Goal: Task Accomplishment & Management: Manage account settings

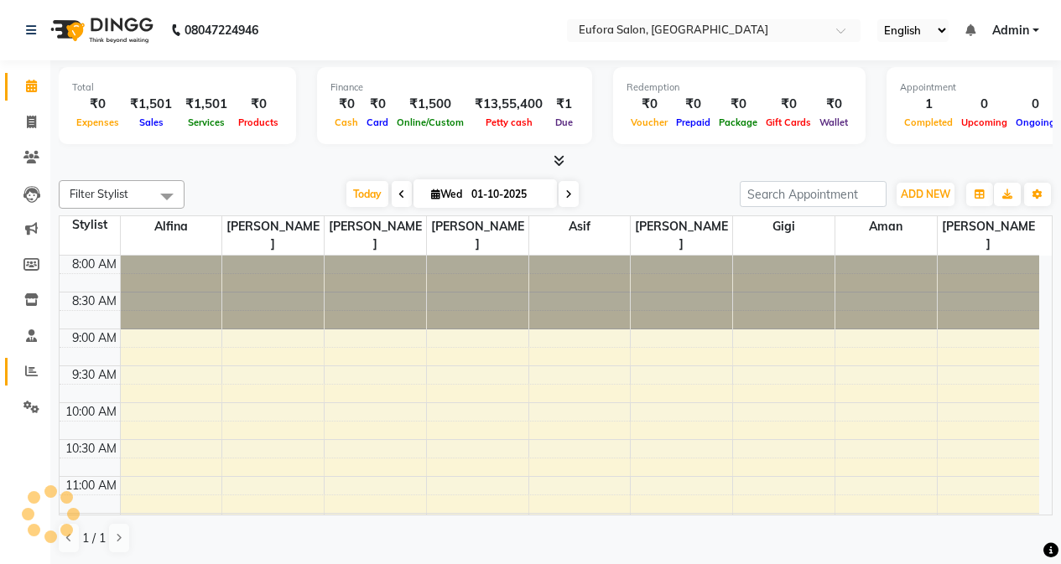
click at [29, 367] on icon at bounding box center [31, 371] width 13 height 13
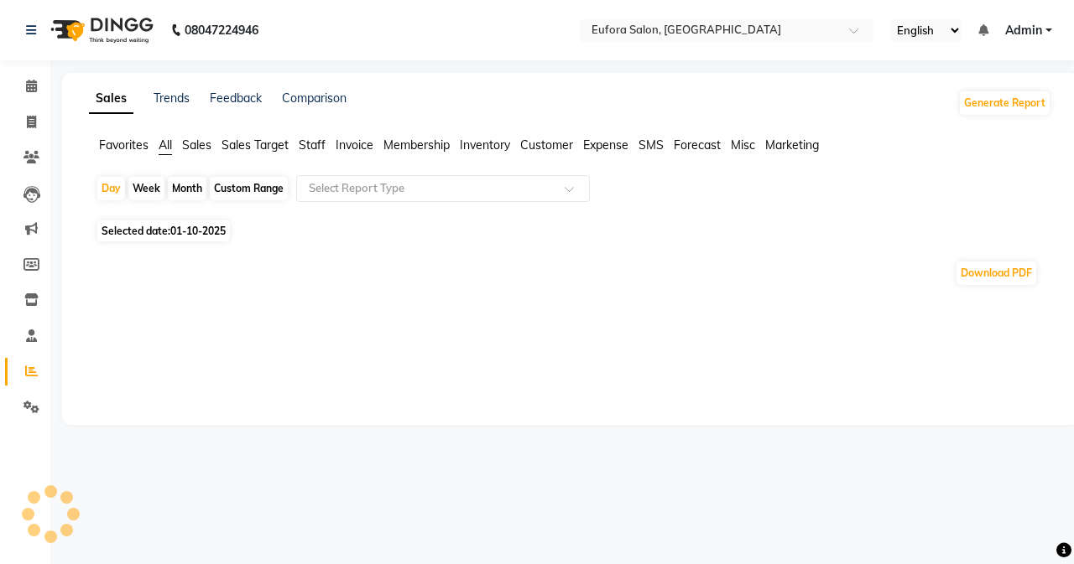
click at [222, 181] on div "Custom Range" at bounding box center [249, 188] width 78 height 23
select select "10"
select select "2025"
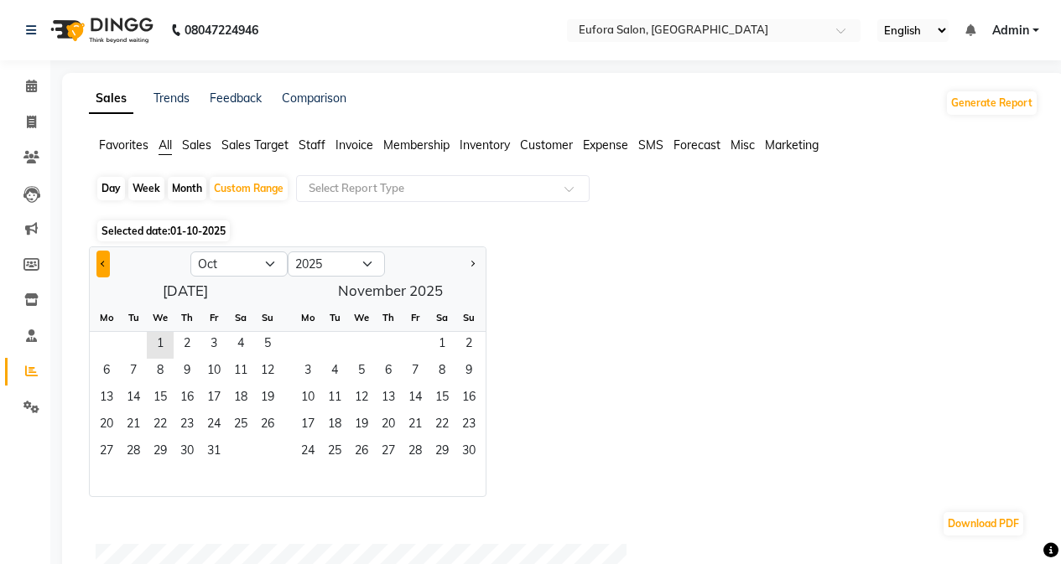
click at [101, 266] on button "Previous month" at bounding box center [102, 264] width 13 height 27
select select "9"
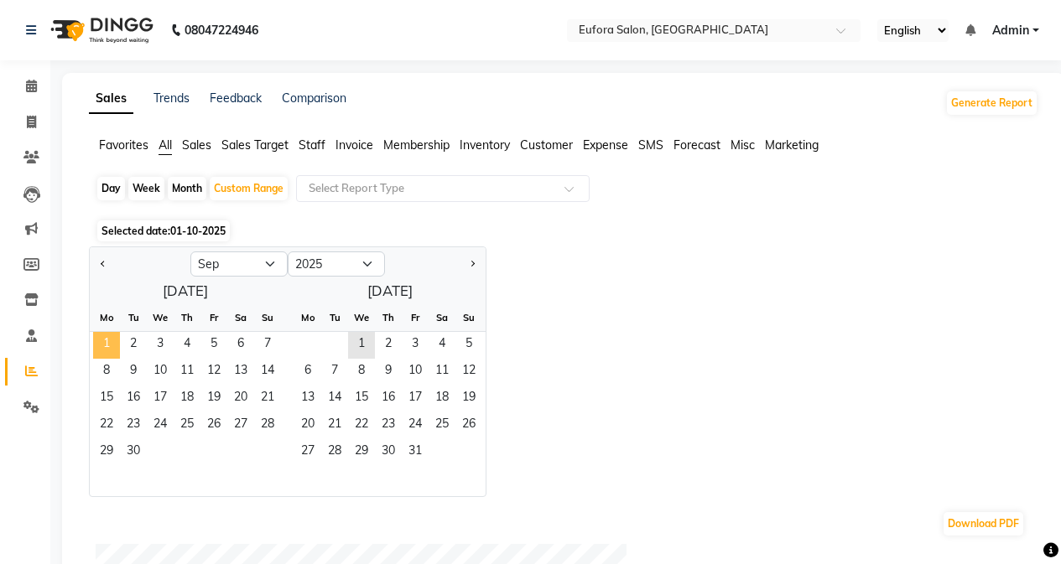
click at [114, 339] on span "1" at bounding box center [106, 345] width 27 height 27
click at [143, 441] on span "30" at bounding box center [133, 452] width 27 height 27
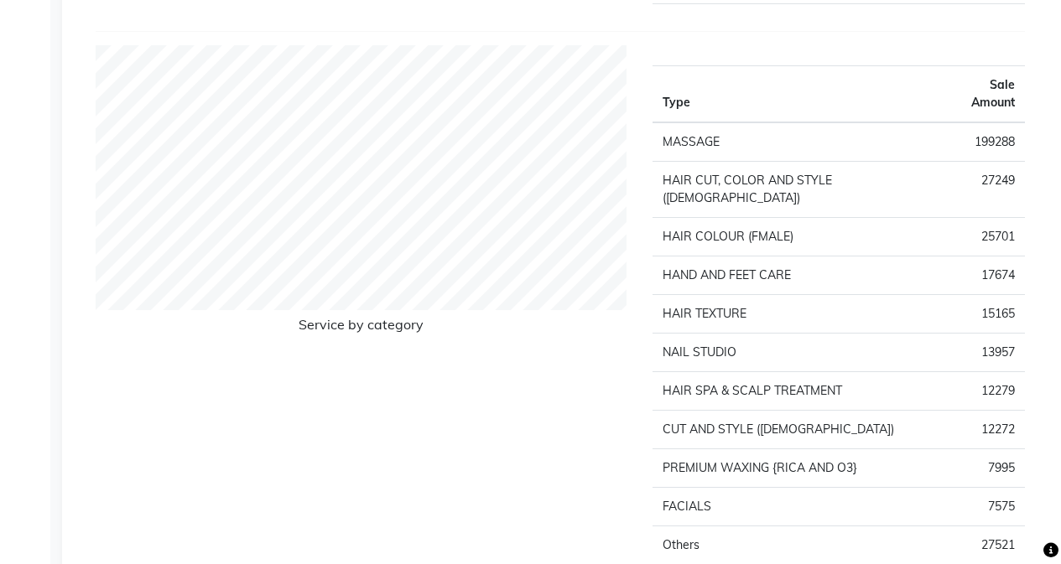
scroll to position [1594, 0]
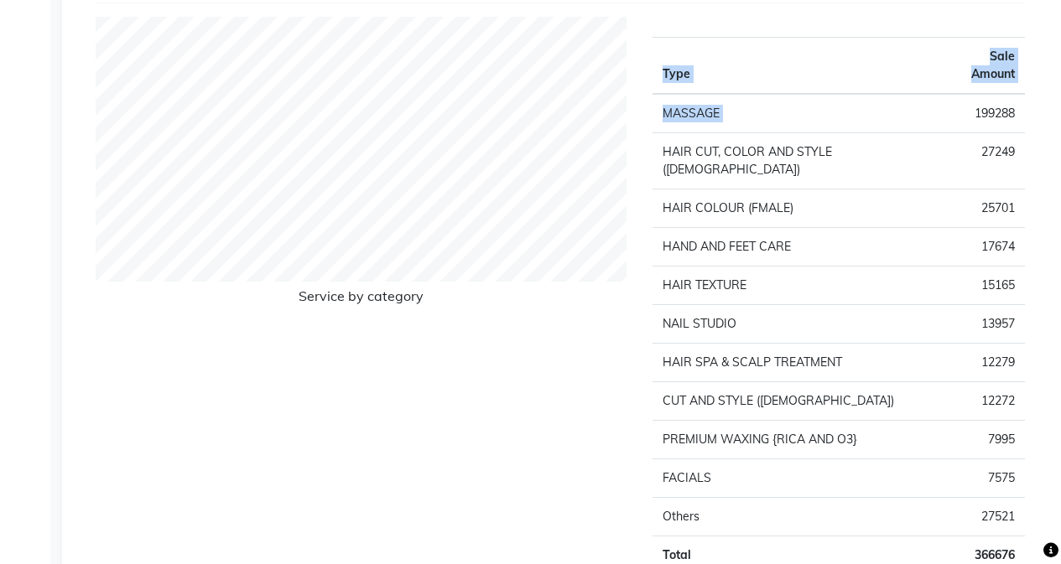
drag, startPoint x: 975, startPoint y: 91, endPoint x: 1037, endPoint y: 101, distance: 63.7
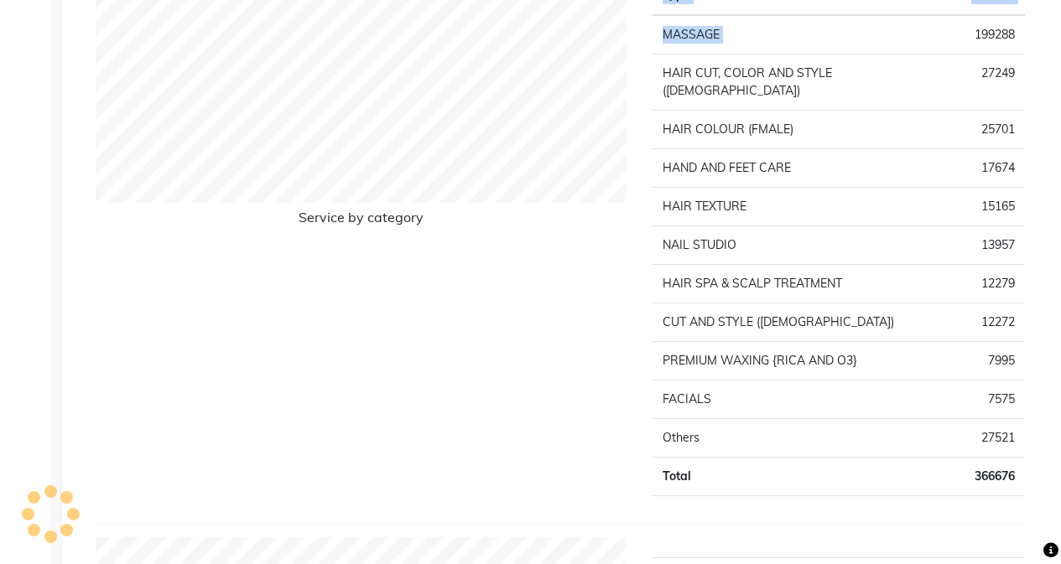
scroll to position [1510, 0]
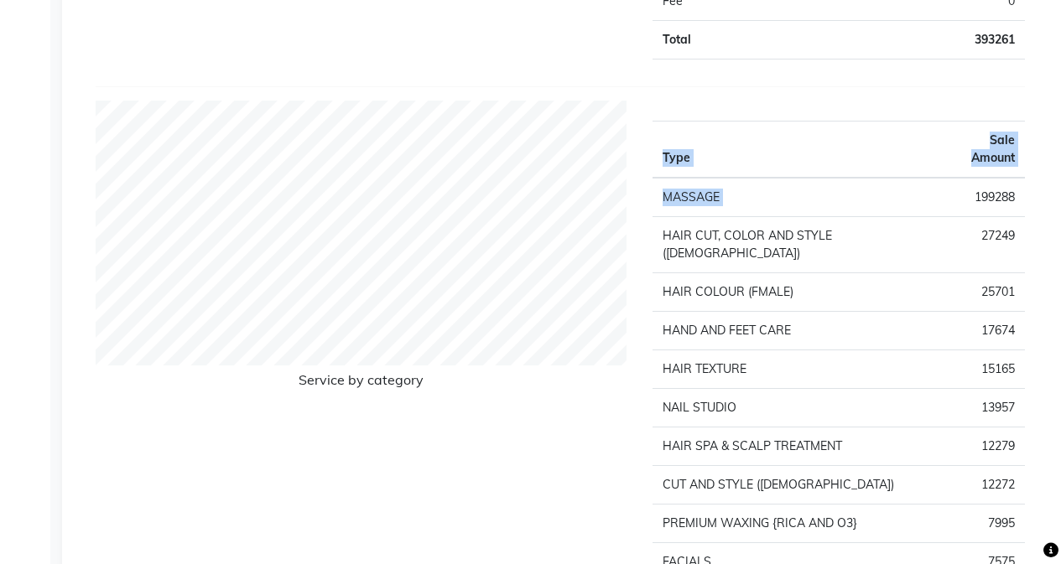
click at [986, 185] on td "199288" at bounding box center [982, 197] width 86 height 39
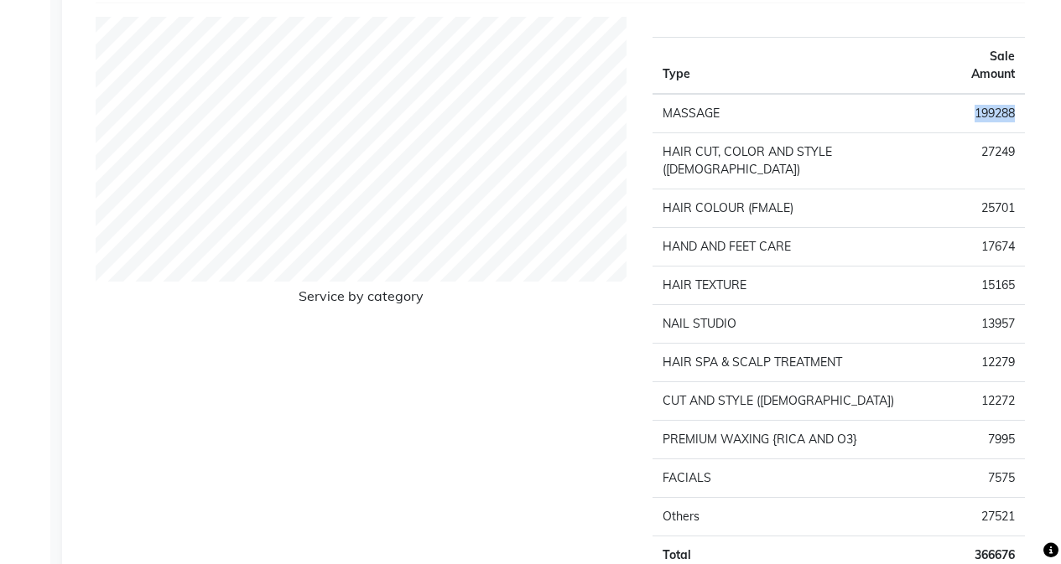
drag, startPoint x: 975, startPoint y: 91, endPoint x: 1023, endPoint y: 94, distance: 47.9
click at [1023, 94] on td "199288" at bounding box center [982, 113] width 86 height 39
copy td "199288"
drag, startPoint x: 982, startPoint y: 173, endPoint x: 1015, endPoint y: 173, distance: 32.7
click at [1015, 190] on td "25701" at bounding box center [982, 209] width 86 height 39
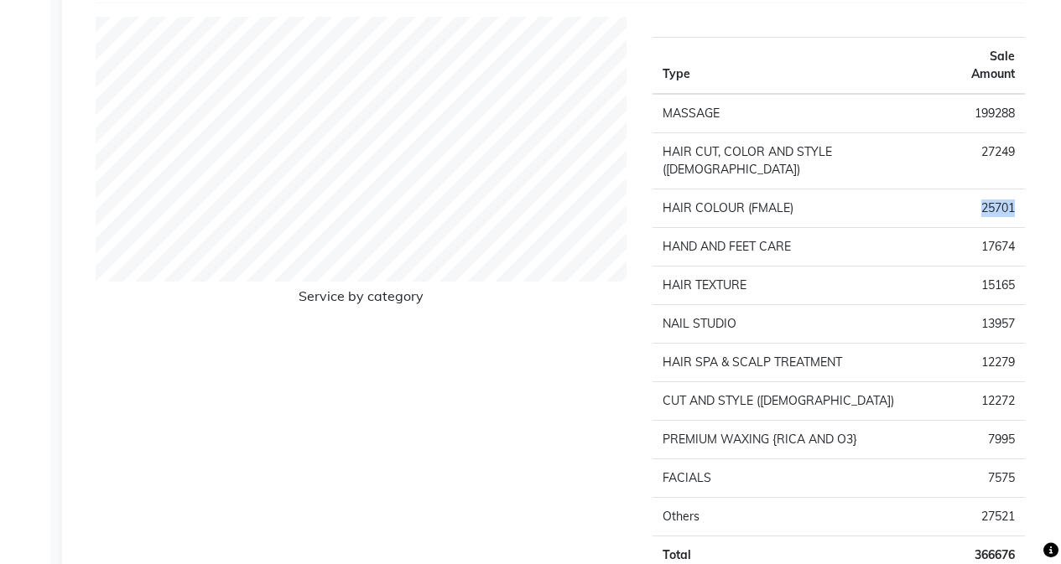
copy td "25701"
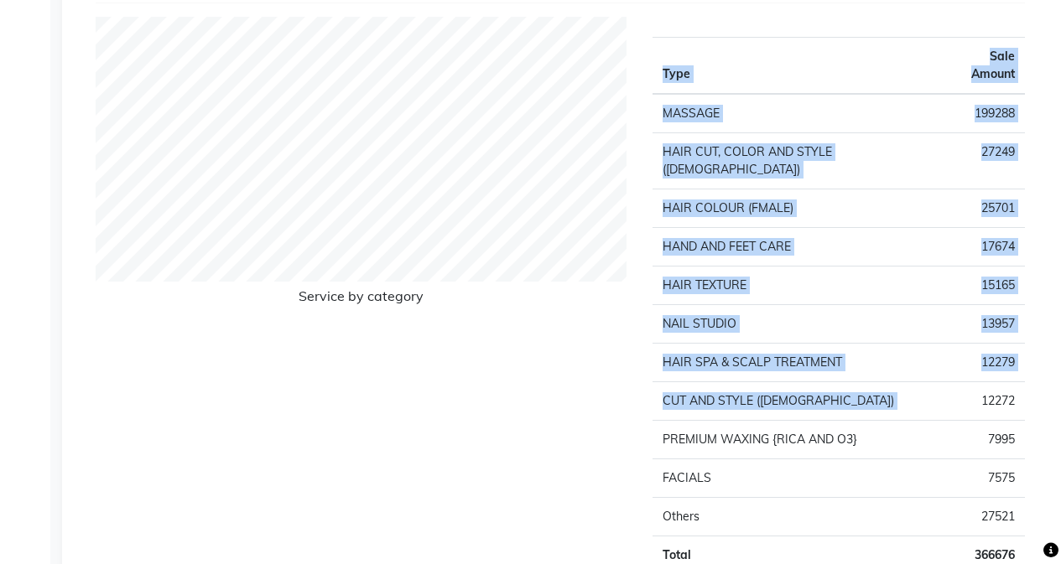
drag, startPoint x: 981, startPoint y: 369, endPoint x: 1025, endPoint y: 370, distance: 43.6
click at [1025, 370] on div "Type Sale Amount MASSAGE 199288 HAIR CUT, COLOR AND STYLE ([DEMOGRAPHIC_DATA]) …" at bounding box center [839, 303] width 398 height 572
click at [1000, 382] on td "12272" at bounding box center [982, 401] width 86 height 39
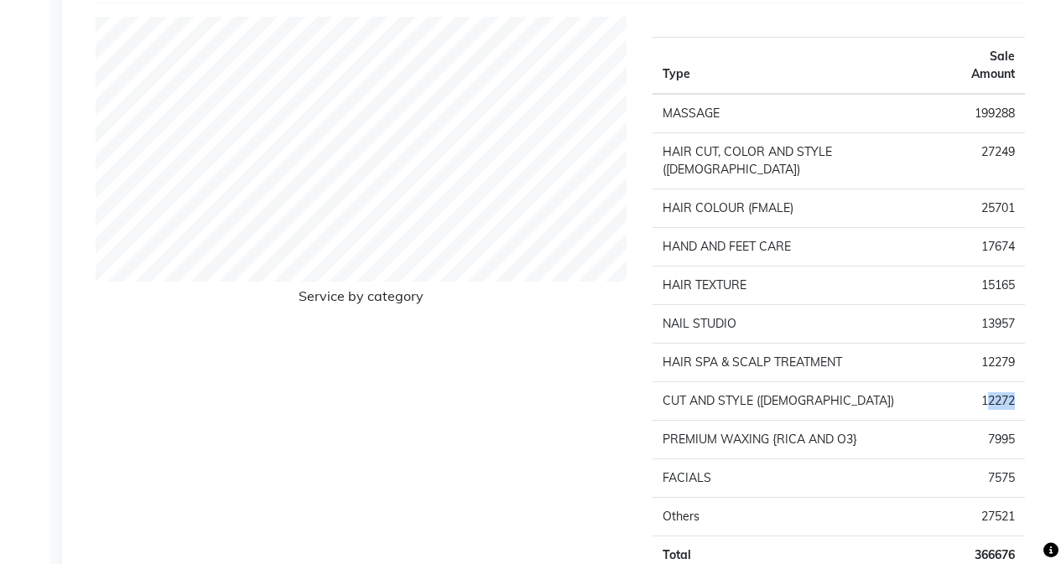
drag, startPoint x: 984, startPoint y: 364, endPoint x: 1014, endPoint y: 366, distance: 30.2
click at [1014, 382] on td "12272" at bounding box center [982, 401] width 86 height 39
click at [975, 382] on td "12272" at bounding box center [982, 401] width 86 height 39
drag, startPoint x: 981, startPoint y: 366, endPoint x: 1021, endPoint y: 367, distance: 39.4
click at [1021, 382] on td "12272" at bounding box center [982, 401] width 86 height 39
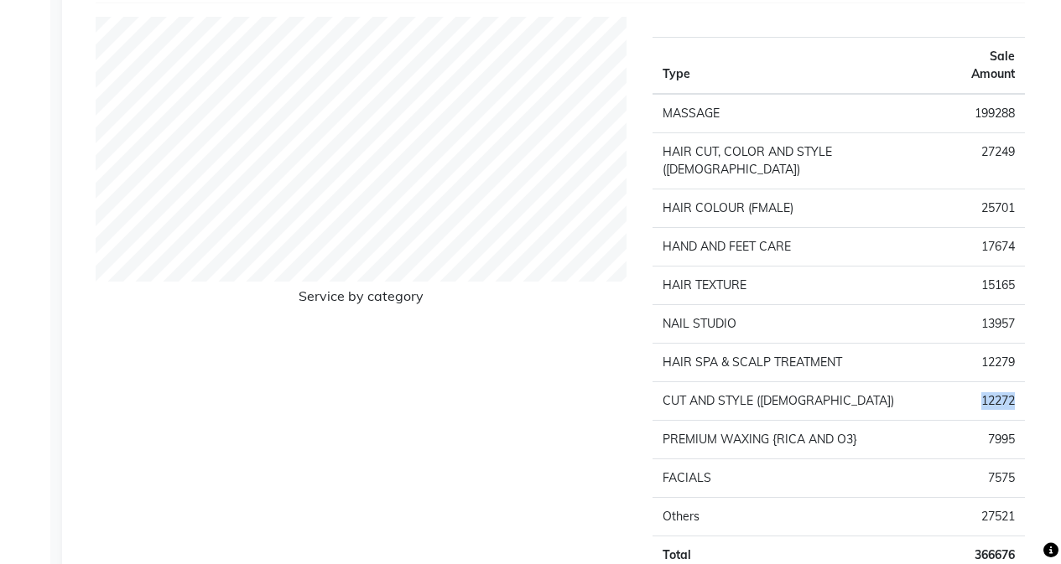
copy td "12272"
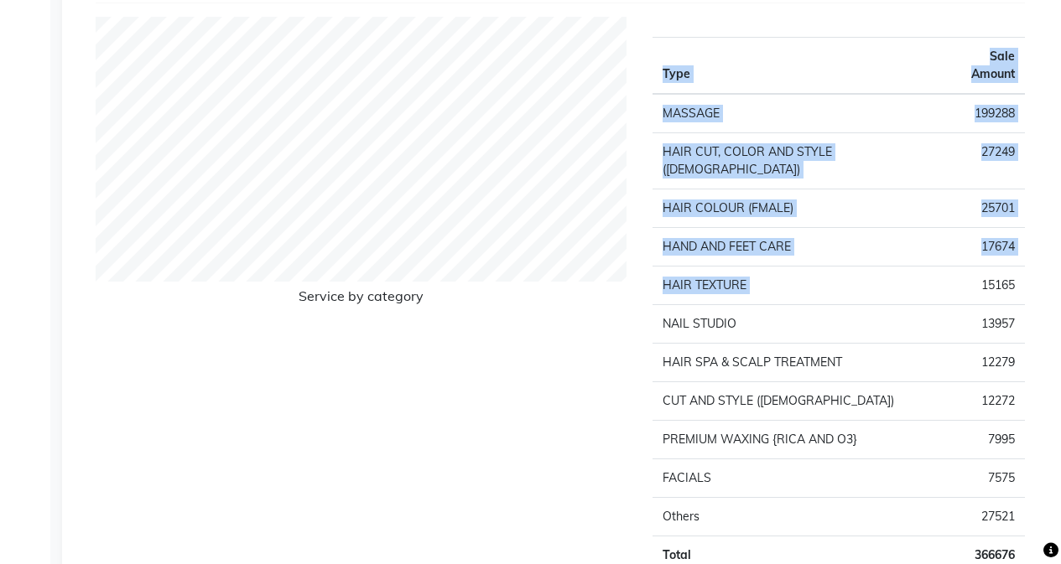
drag, startPoint x: 981, startPoint y: 247, endPoint x: 1043, endPoint y: 252, distance: 61.4
click at [1009, 267] on td "15165" at bounding box center [982, 286] width 86 height 39
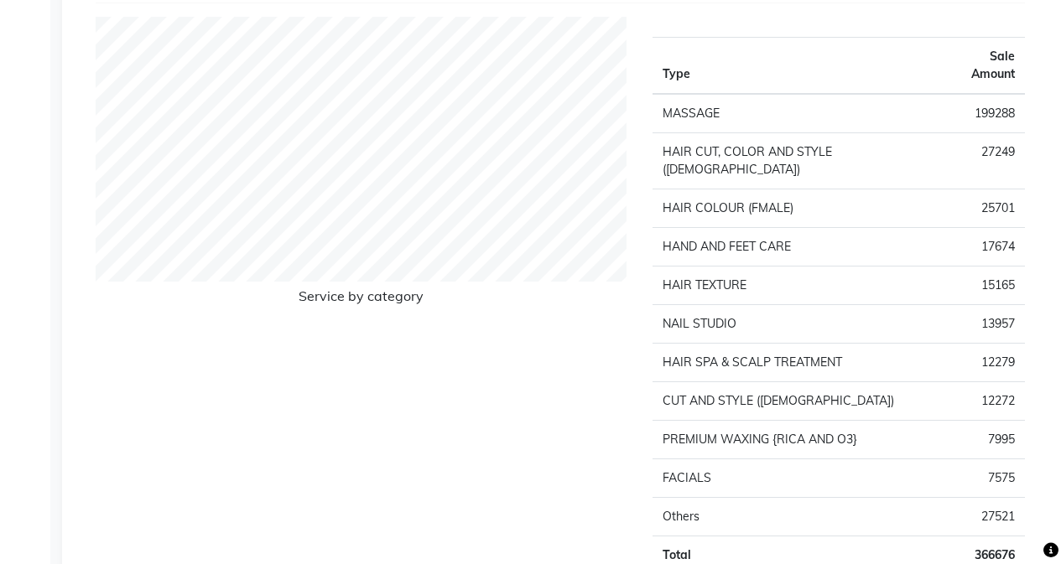
click at [975, 267] on td "15165" at bounding box center [982, 286] width 86 height 39
drag, startPoint x: 980, startPoint y: 245, endPoint x: 1017, endPoint y: 247, distance: 37.0
click at [1017, 267] on td "15165" at bounding box center [982, 286] width 86 height 39
copy td "15165"
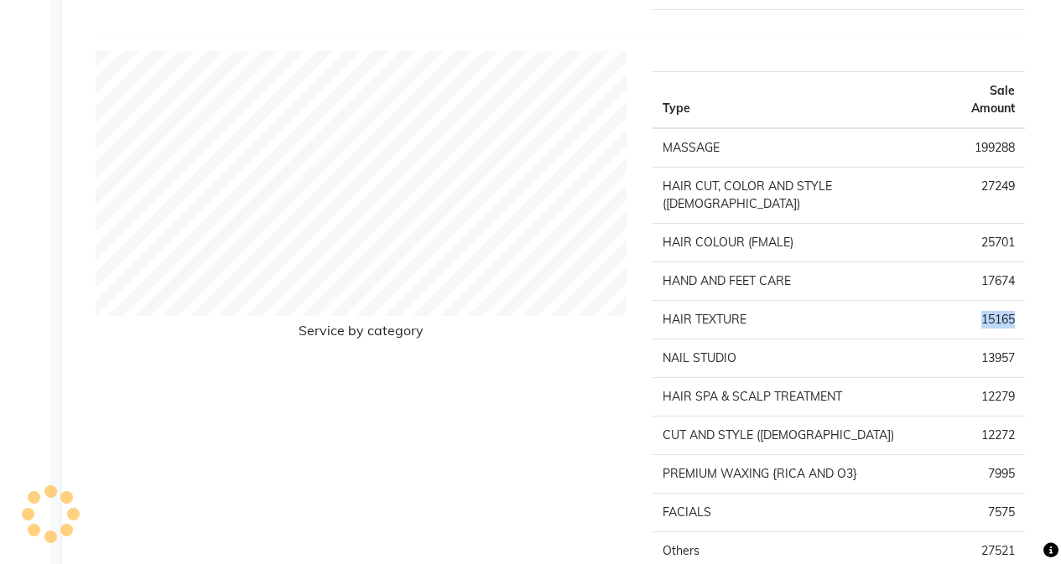
scroll to position [1643, 0]
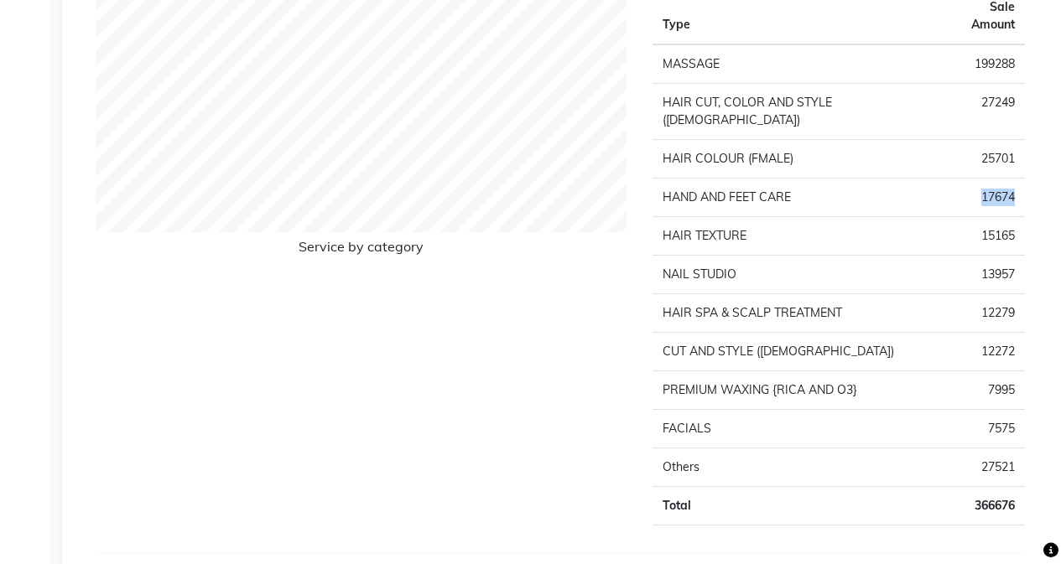
drag, startPoint x: 980, startPoint y: 160, endPoint x: 1020, endPoint y: 162, distance: 40.3
click at [1020, 179] on td "17674" at bounding box center [982, 198] width 86 height 39
copy td "17674"
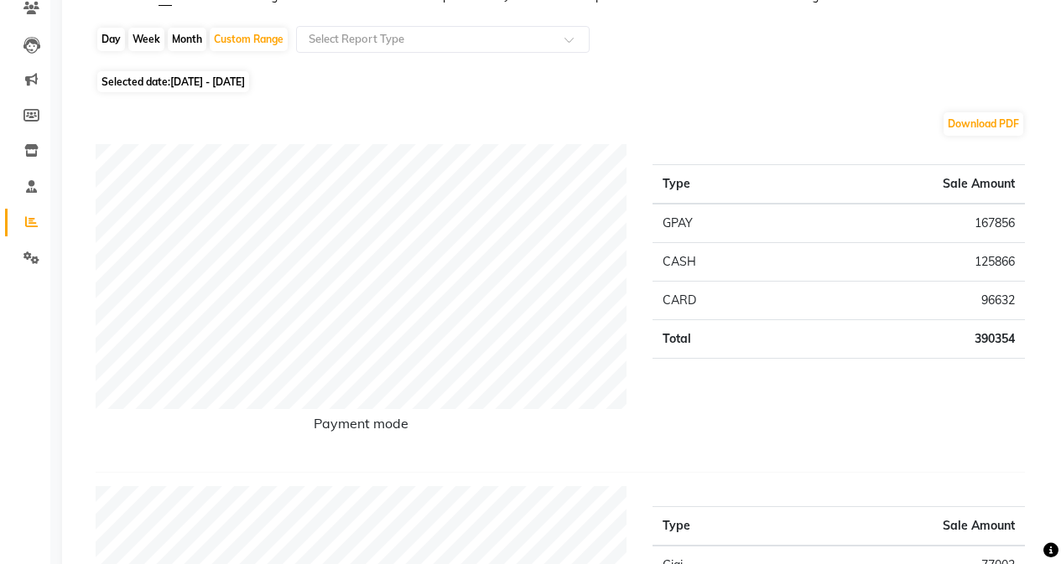
scroll to position [0, 0]
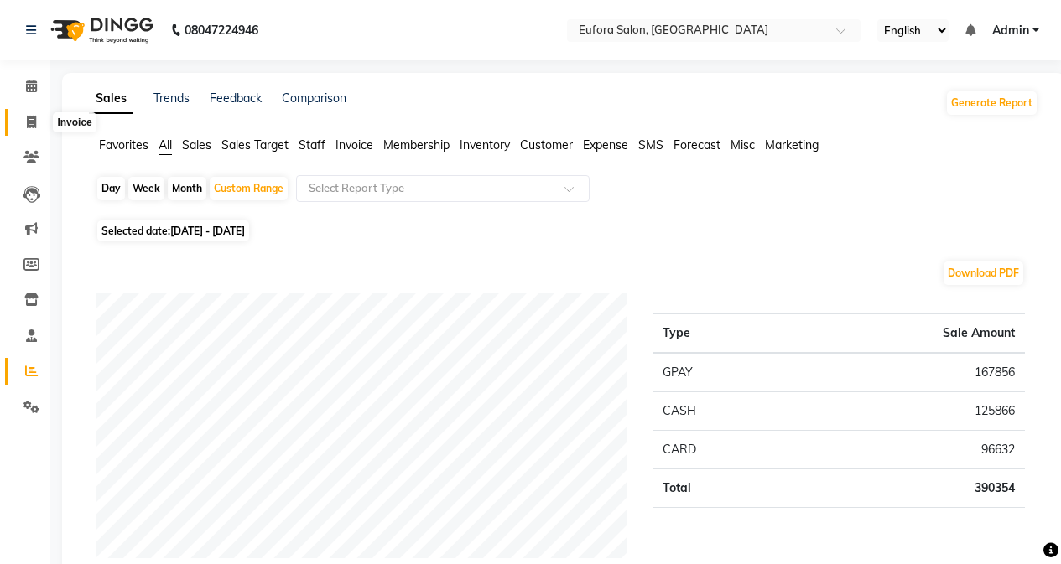
click at [29, 122] on icon at bounding box center [31, 122] width 9 height 13
select select "service"
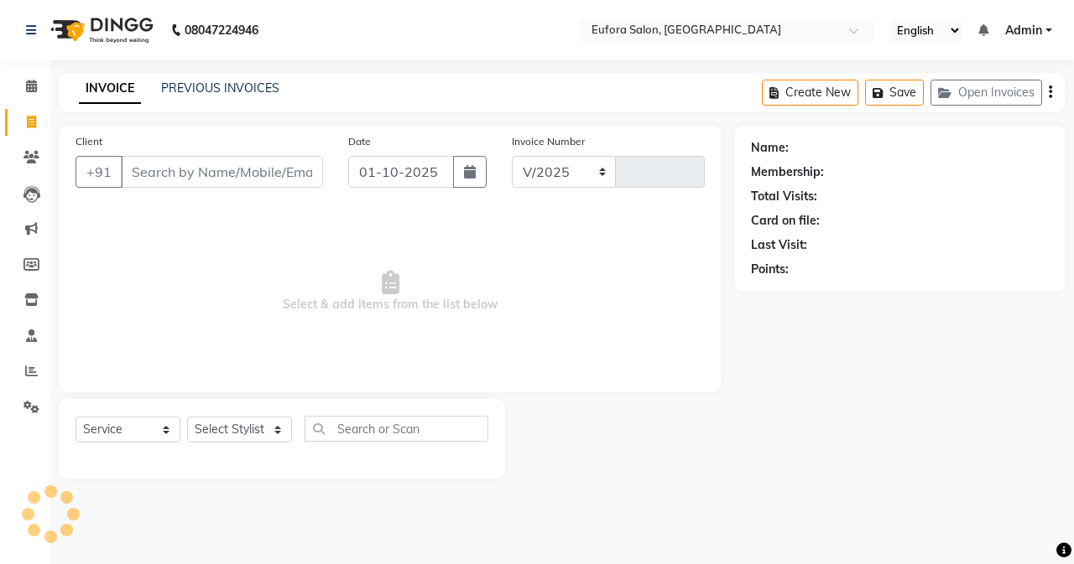
select select "6684"
type input "0769"
click at [999, 92] on button "Open Invoices" at bounding box center [986, 93] width 112 height 26
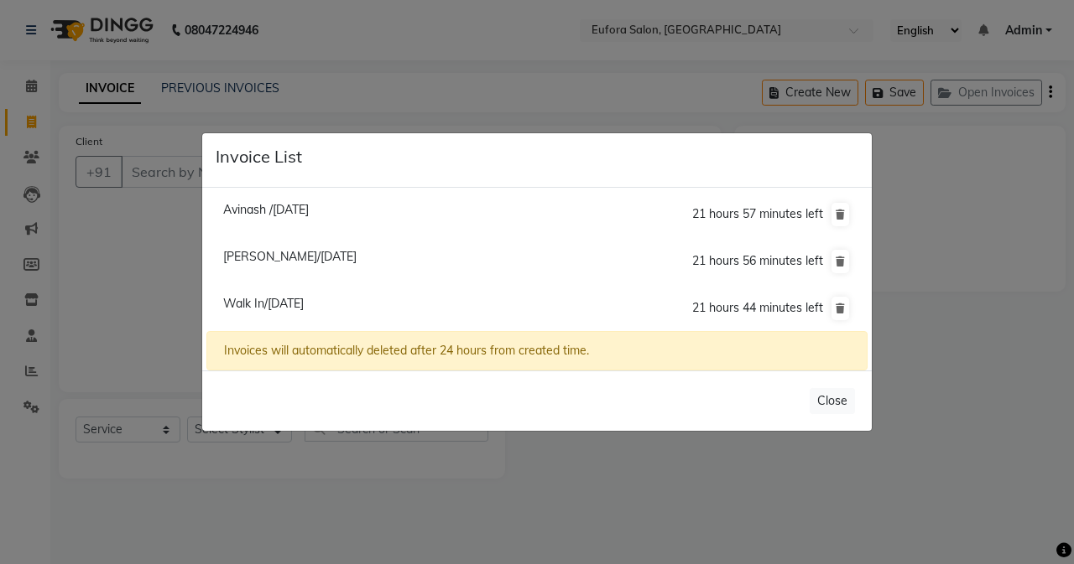
click at [290, 308] on span "Walk In/[DATE]" at bounding box center [263, 303] width 81 height 15
type input "1293400000000"
click at [290, 308] on li "Walk In/[DATE] 21 hours 44 minutes left" at bounding box center [536, 308] width 661 height 47
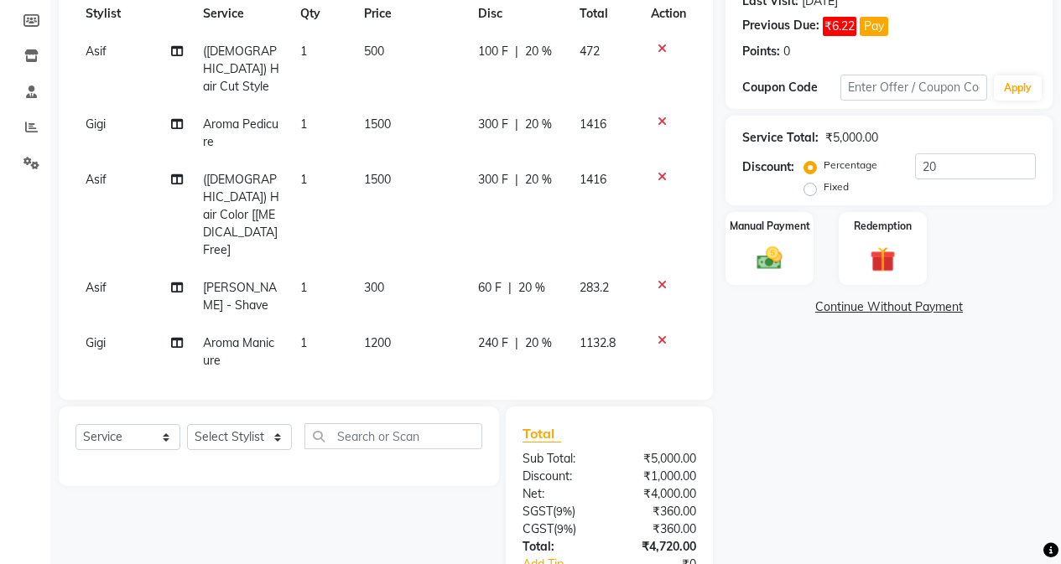
scroll to position [328, 0]
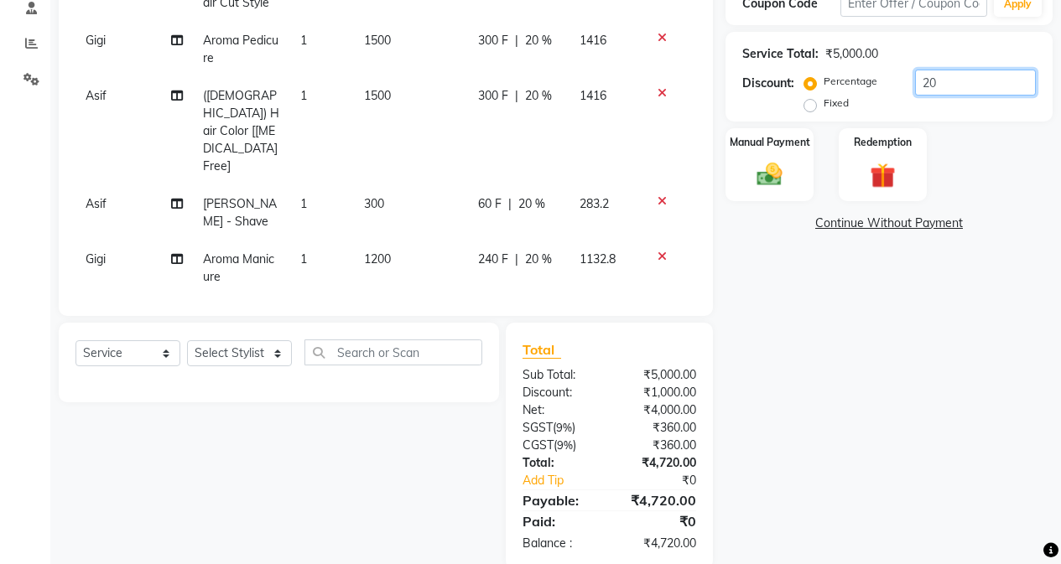
drag, startPoint x: 951, startPoint y: 91, endPoint x: 907, endPoint y: 93, distance: 43.6
click at [907, 93] on div "Percentage Fixed 20" at bounding box center [922, 92] width 228 height 45
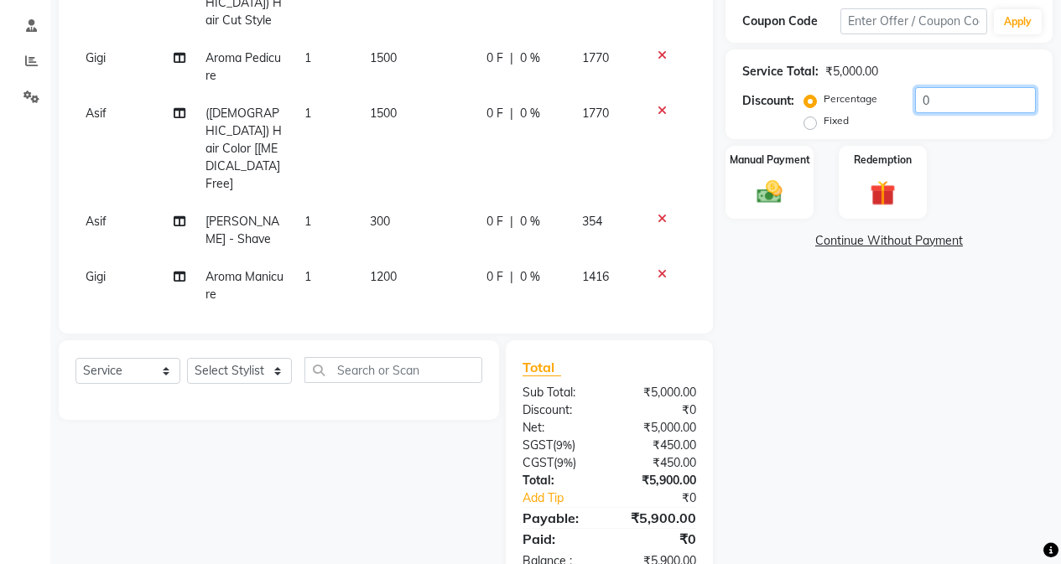
drag, startPoint x: 964, startPoint y: 100, endPoint x: 906, endPoint y: 102, distance: 57.9
click at [906, 102] on div "Percentage Fixed 0" at bounding box center [922, 109] width 228 height 45
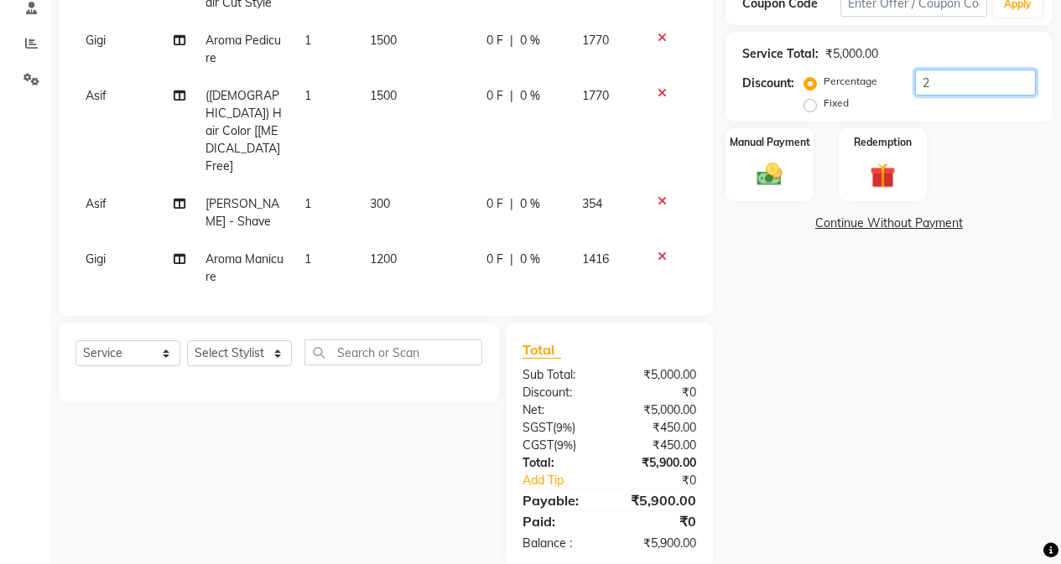
type input "20"
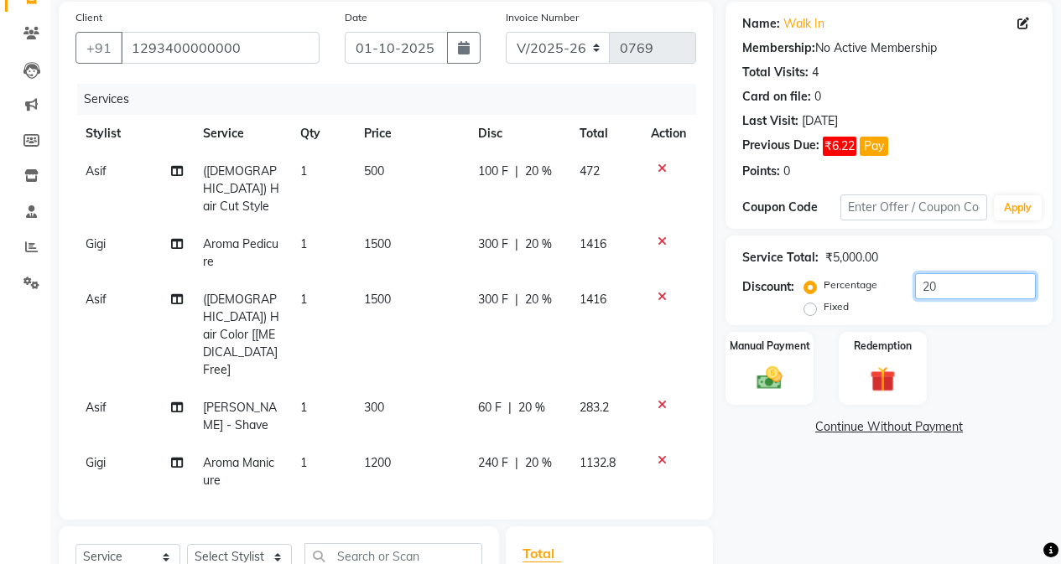
scroll to position [160, 0]
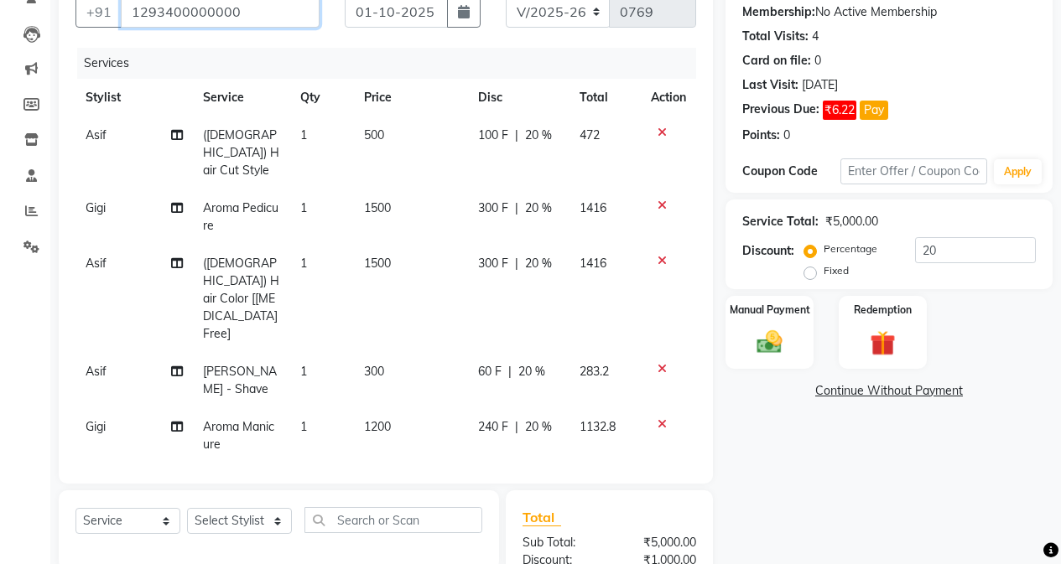
click at [237, 3] on input "1293400000000" at bounding box center [220, 12] width 199 height 32
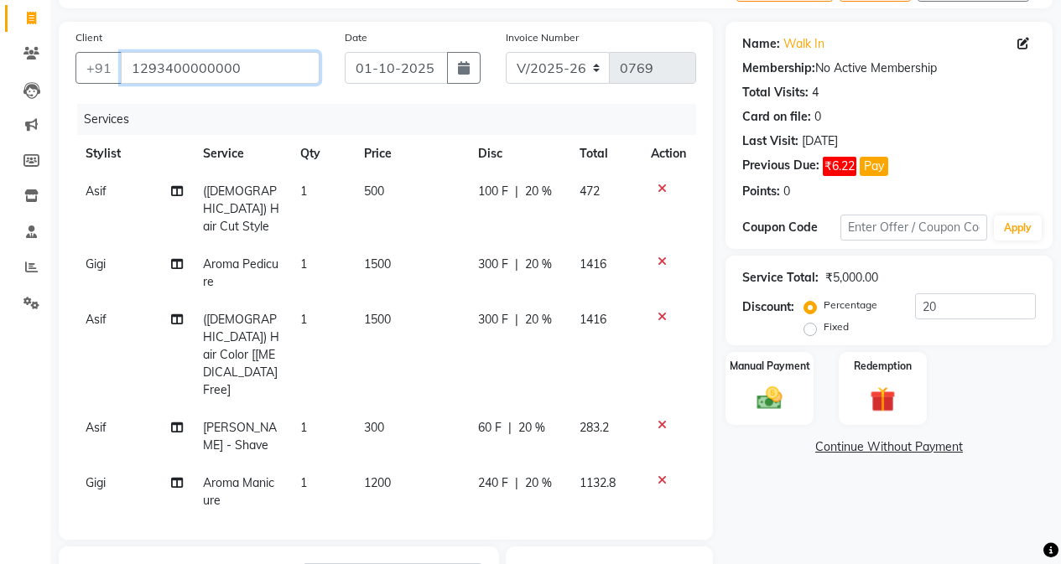
scroll to position [76, 0]
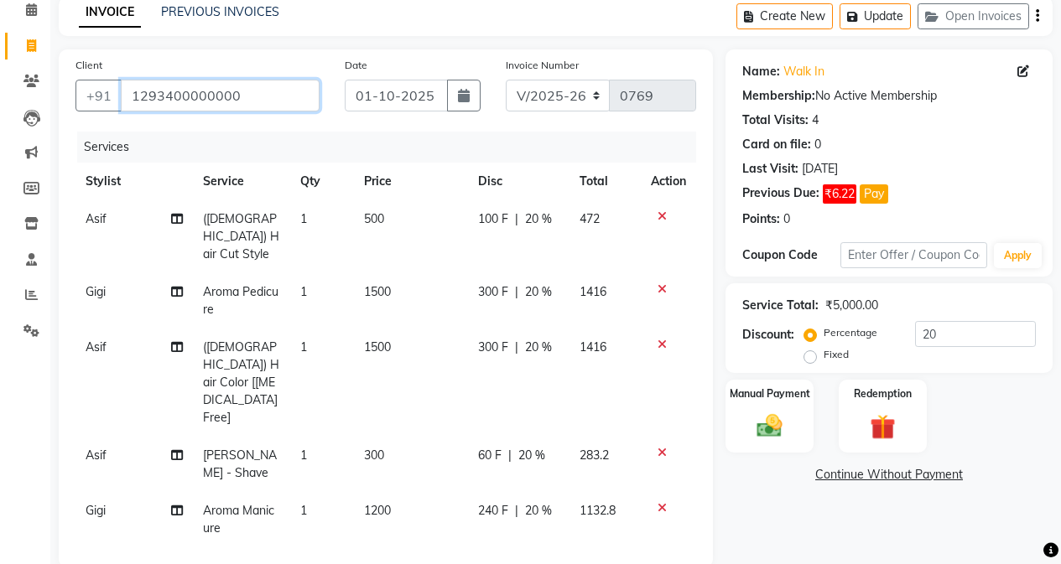
type input "9"
type input "0"
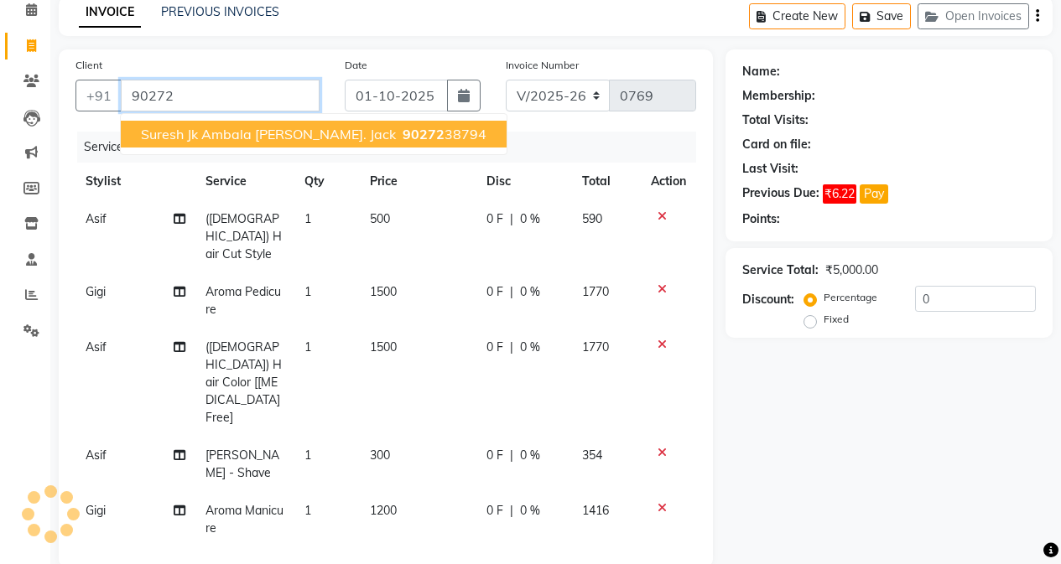
click at [318, 133] on span "Suresh jk ambala [PERSON_NAME]. jack" at bounding box center [268, 134] width 255 height 17
type input "9027238794"
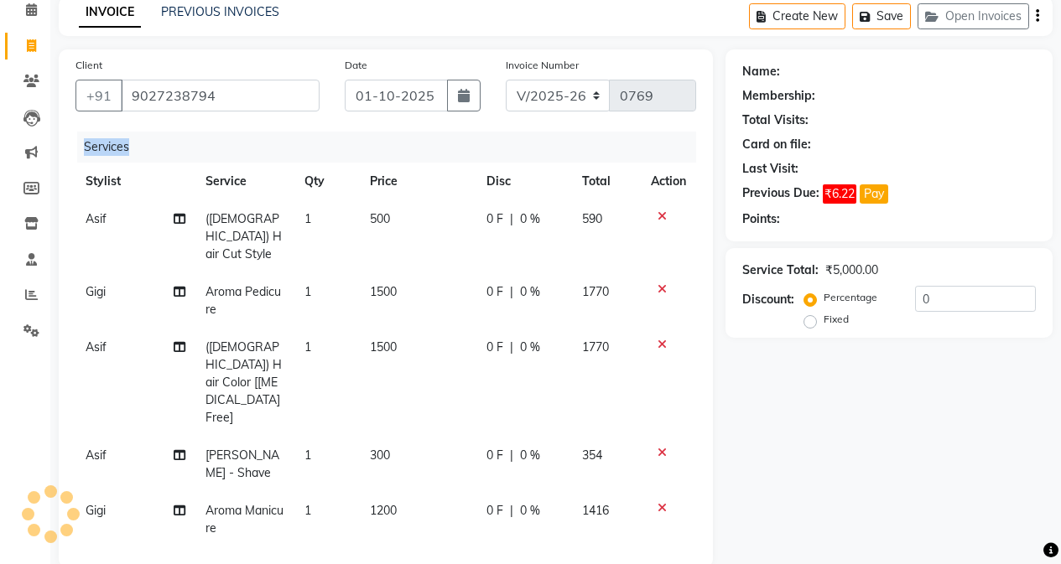
click at [318, 133] on div "Services" at bounding box center [393, 147] width 632 height 31
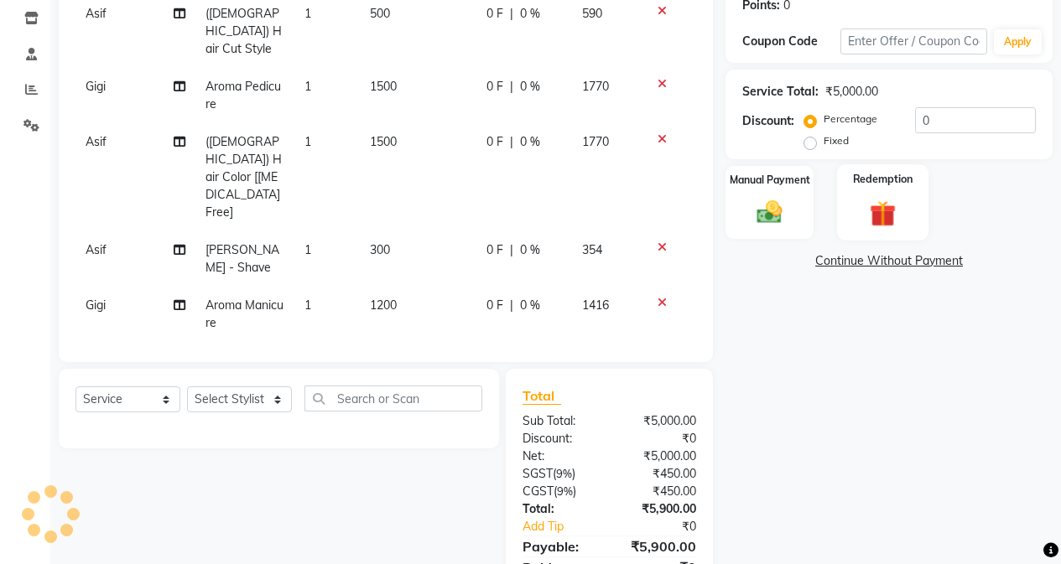
scroll to position [310, 0]
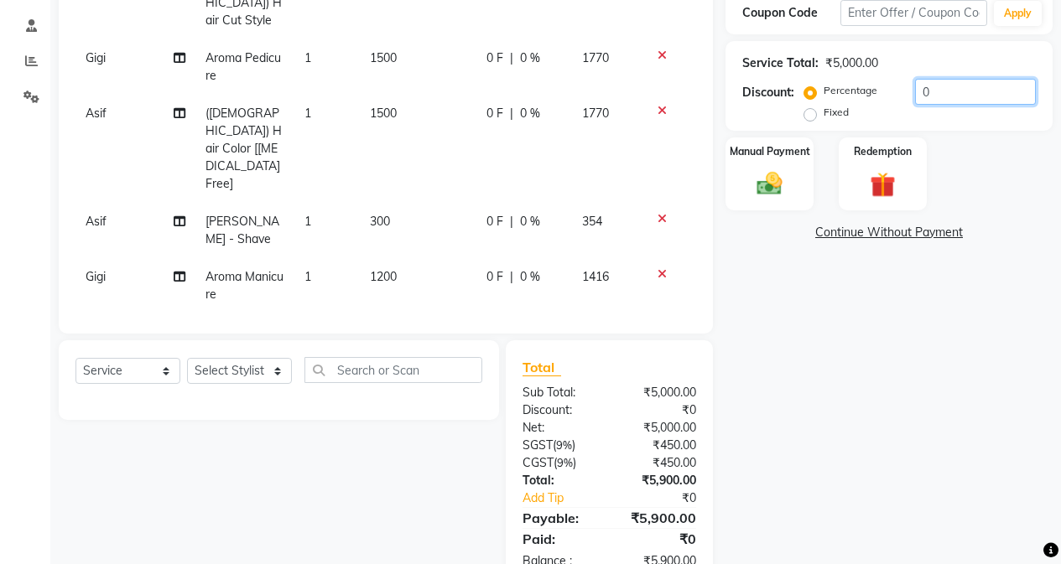
drag, startPoint x: 930, startPoint y: 70, endPoint x: 902, endPoint y: 70, distance: 28.5
click at [902, 79] on div "Percentage Fixed 0" at bounding box center [922, 101] width 228 height 45
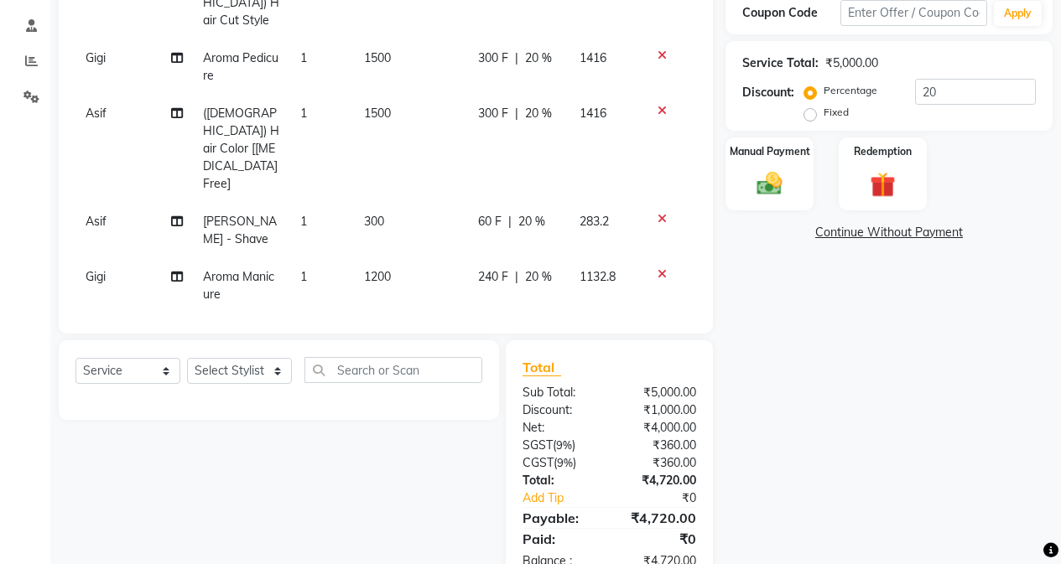
click at [869, 346] on div "Name: [PERSON_NAME] [PERSON_NAME] Ambala [PERSON_NAME]. Jack Membership: No Act…" at bounding box center [895, 201] width 340 height 772
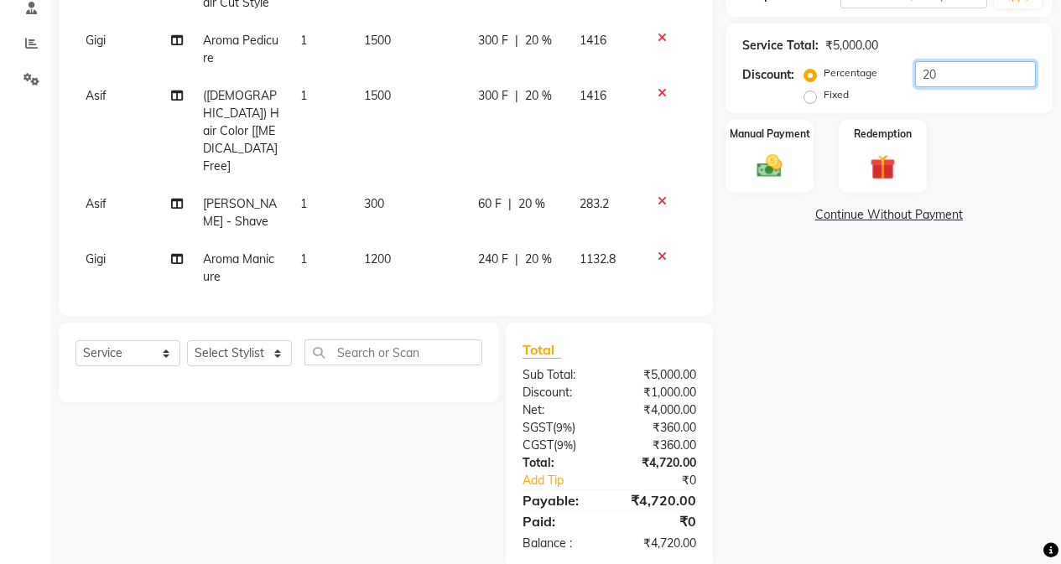
drag, startPoint x: 964, startPoint y: 58, endPoint x: 891, endPoint y: 65, distance: 73.4
click at [891, 65] on div "Percentage Fixed 20" at bounding box center [922, 83] width 228 height 45
click at [775, 320] on div "Name: [PERSON_NAME] [PERSON_NAME] Ambala [PERSON_NAME]. Jack Membership: No Act…" at bounding box center [895, 184] width 340 height 772
click at [775, 321] on div "Name: [PERSON_NAME] [PERSON_NAME] Ambala [PERSON_NAME]. Jack Membership: No Act…" at bounding box center [895, 184] width 340 height 772
drag, startPoint x: 931, startPoint y: 50, endPoint x: 916, endPoint y: 49, distance: 15.1
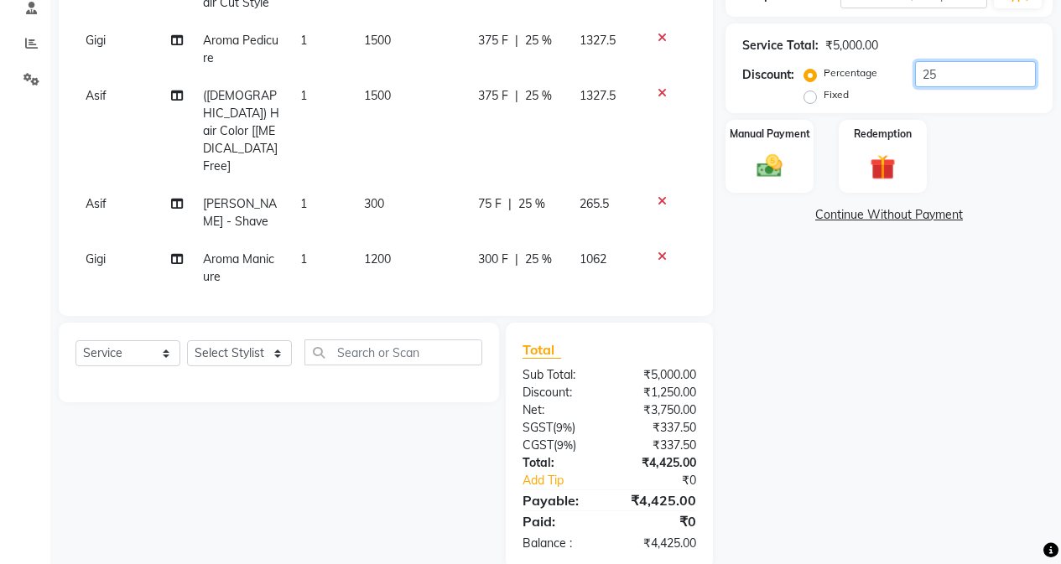
click at [916, 61] on input "25" at bounding box center [975, 74] width 121 height 26
type input "24"
drag, startPoint x: 942, startPoint y: 55, endPoint x: 907, endPoint y: 60, distance: 34.8
click at [907, 61] on div "Percentage Fixed 24" at bounding box center [922, 83] width 228 height 45
type input "1"
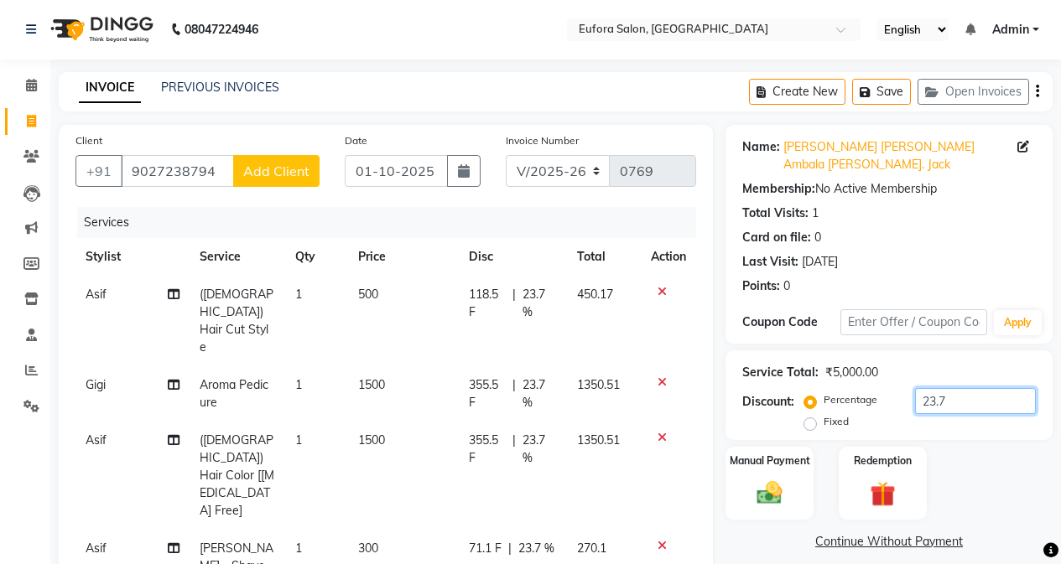
scroll to position [0, 0]
type input "23.7"
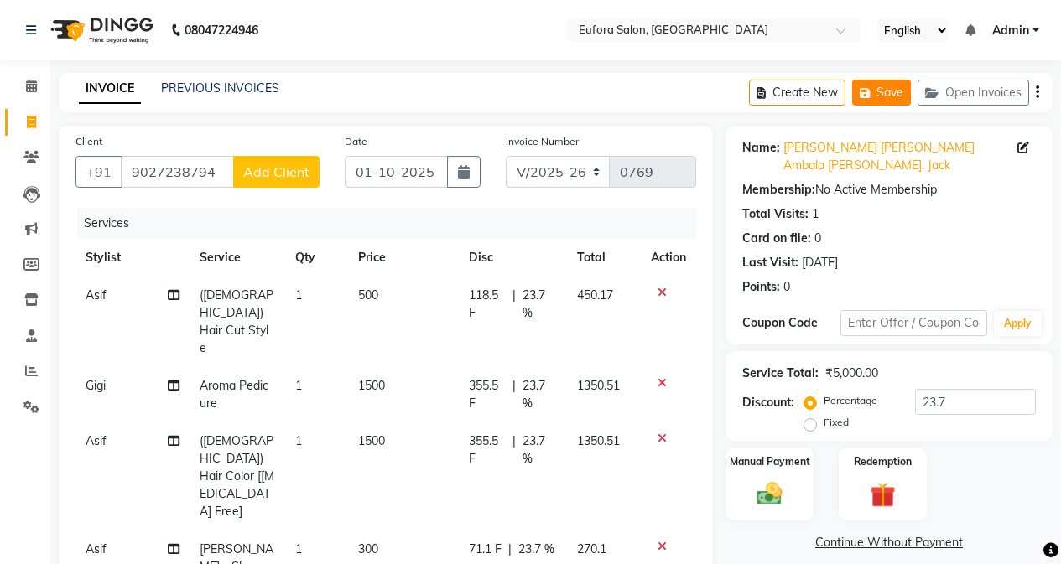
click at [867, 91] on icon "button" at bounding box center [868, 93] width 17 height 12
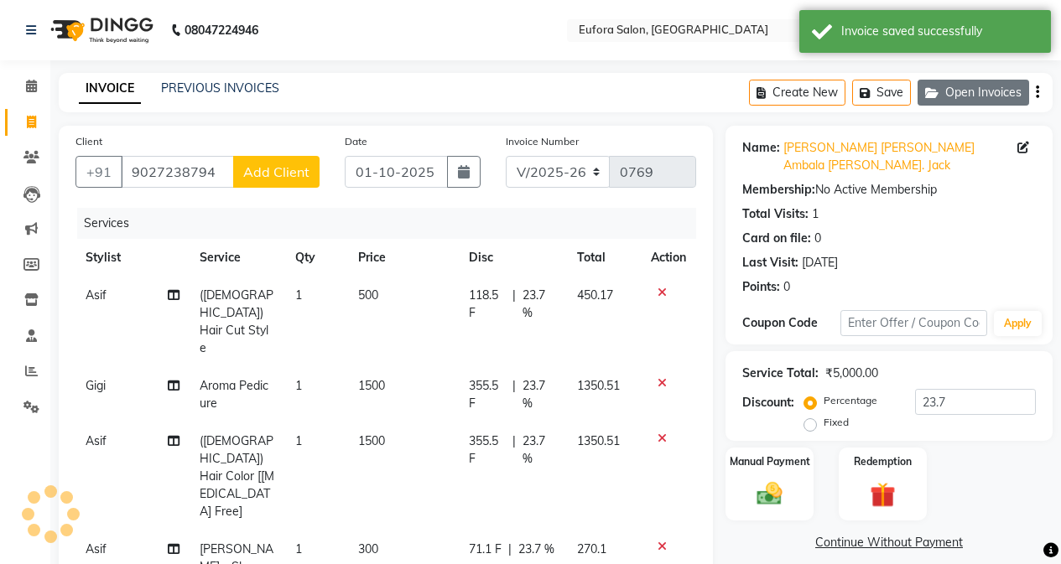
click at [970, 86] on button "Open Invoices" at bounding box center [974, 93] width 112 height 26
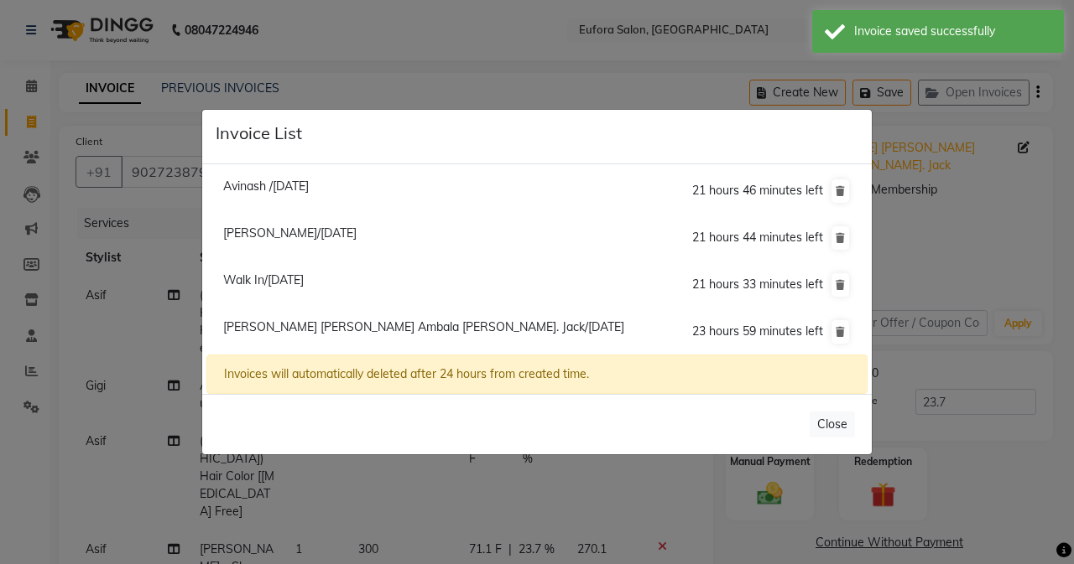
click at [268, 185] on span "Avinash /[DATE]" at bounding box center [266, 186] width 86 height 15
type input "7989632699"
type input "20"
click at [268, 185] on li "Avinash /[DATE] 21 hours 46 minutes left" at bounding box center [536, 192] width 661 height 48
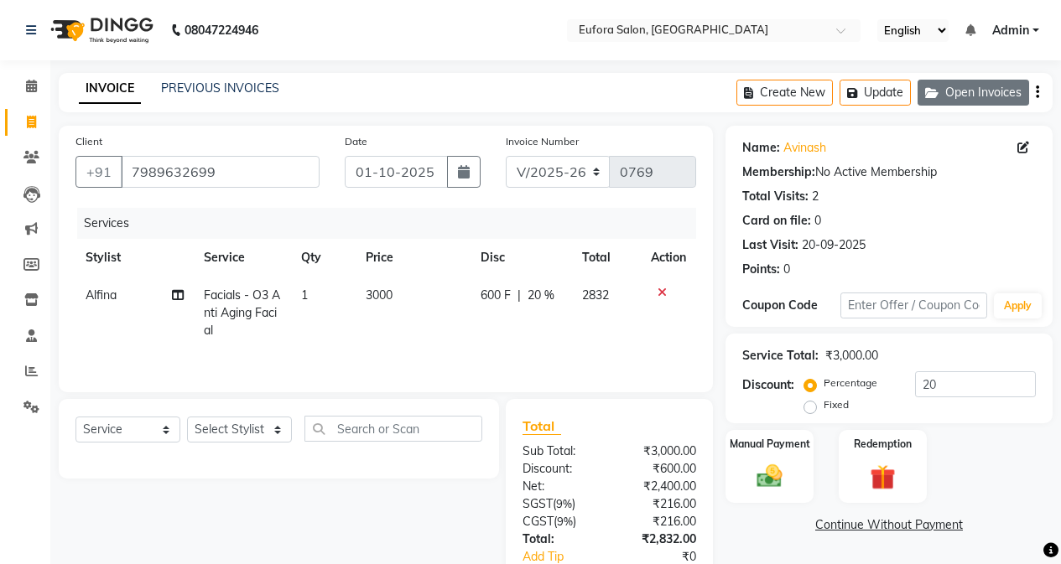
click at [970, 90] on button "Open Invoices" at bounding box center [974, 93] width 112 height 26
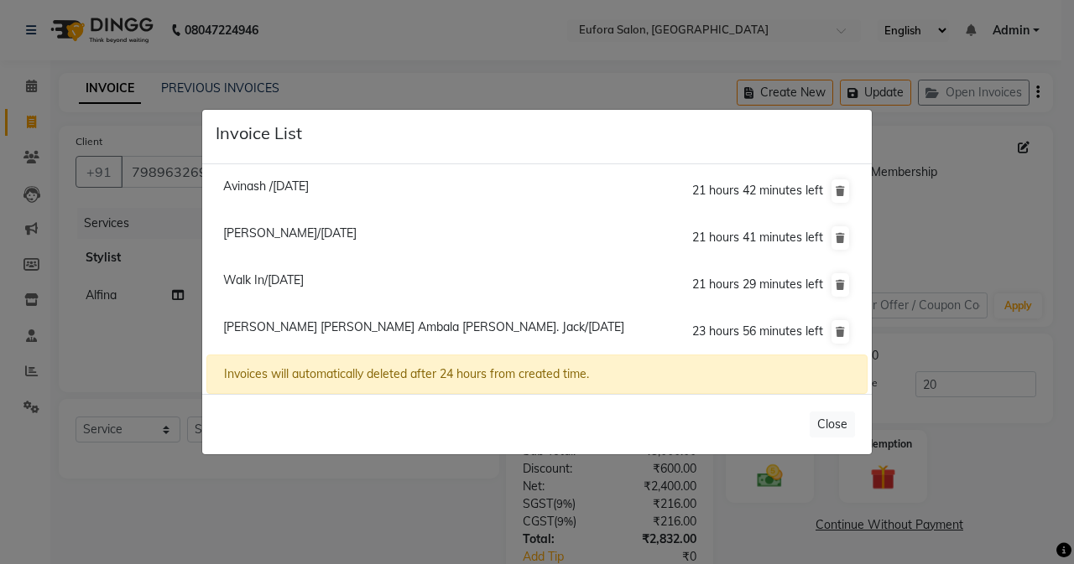
click at [315, 322] on span "[PERSON_NAME] [PERSON_NAME] Ambala [PERSON_NAME]. Jack/[DATE]" at bounding box center [423, 327] width 401 height 15
type input "9027238794"
type input "23.7"
click at [315, 322] on li "[PERSON_NAME] [PERSON_NAME] Ambala [PERSON_NAME]. [PERSON_NAME]/[DATE] 23 hours…" at bounding box center [536, 332] width 661 height 47
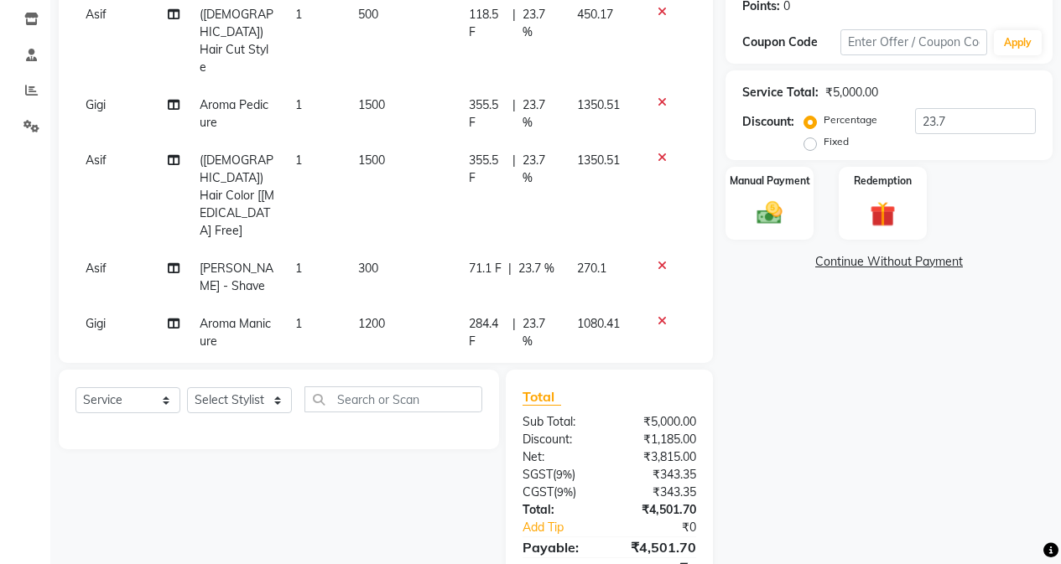
scroll to position [244, 0]
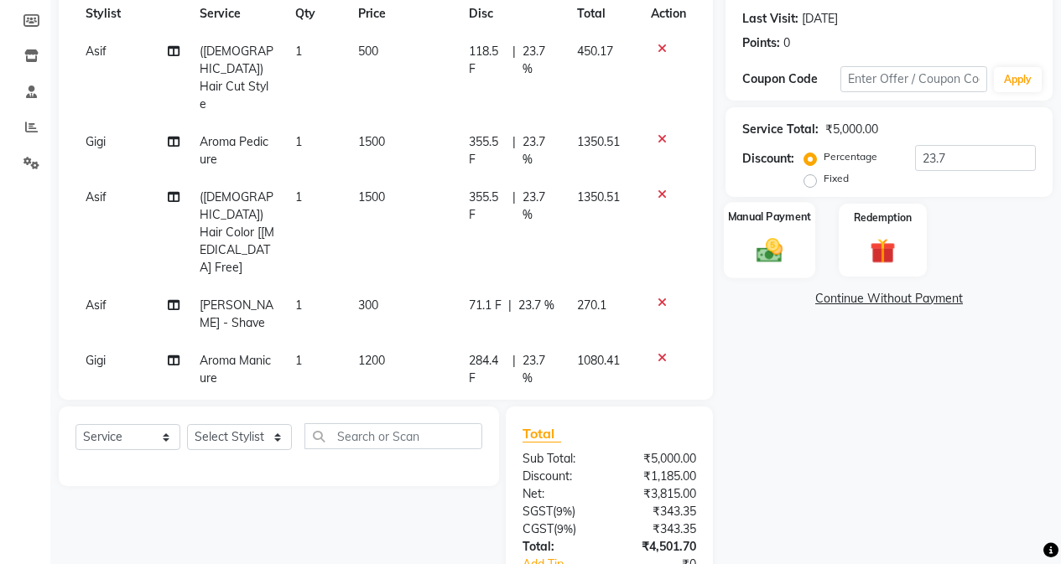
click at [749, 235] on img at bounding box center [769, 250] width 43 height 30
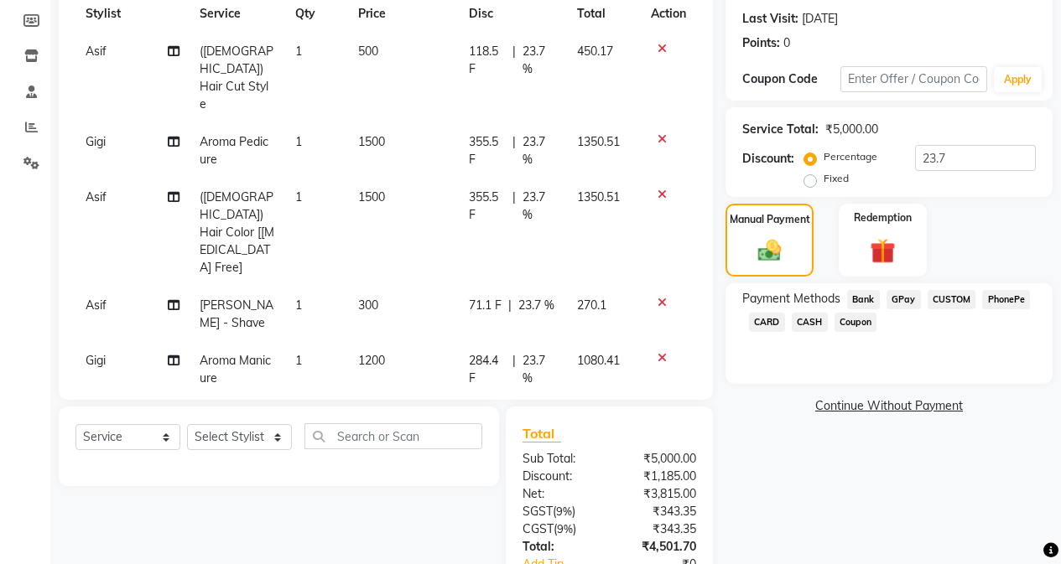
click at [813, 313] on span "CASH" at bounding box center [810, 322] width 36 height 19
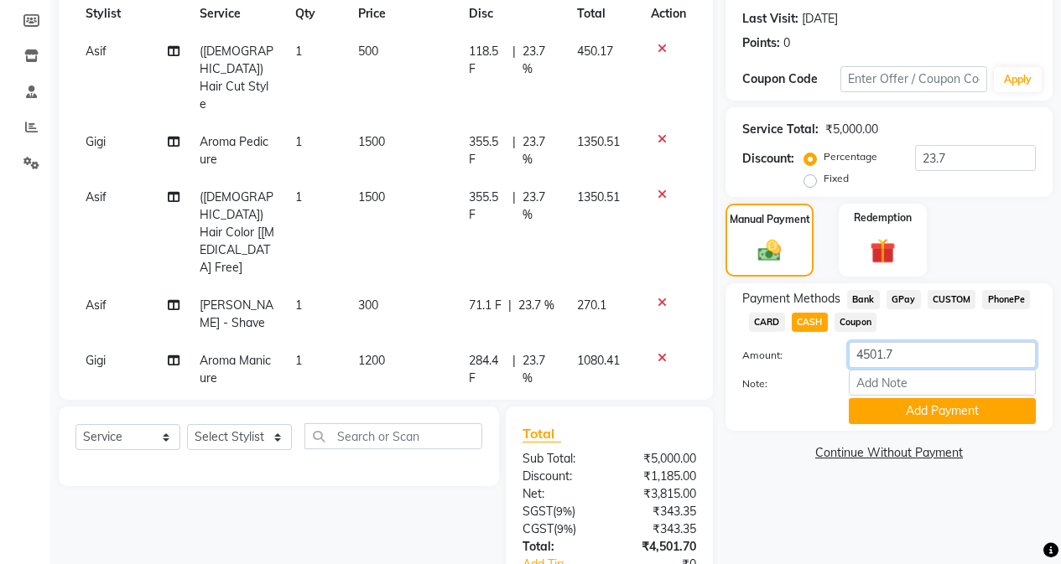
drag, startPoint x: 917, startPoint y: 338, endPoint x: 824, endPoint y: 341, distance: 92.3
click at [824, 342] on div "Amount: 4501.7" at bounding box center [889, 356] width 319 height 29
type input "4500"
click at [886, 398] on button "Add Payment" at bounding box center [942, 411] width 187 height 26
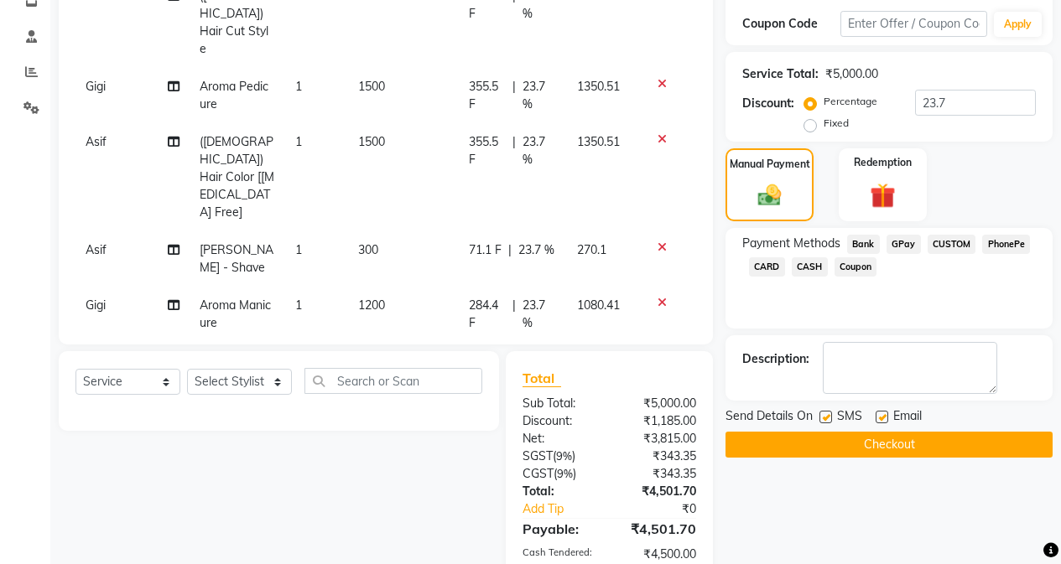
scroll to position [328, 0]
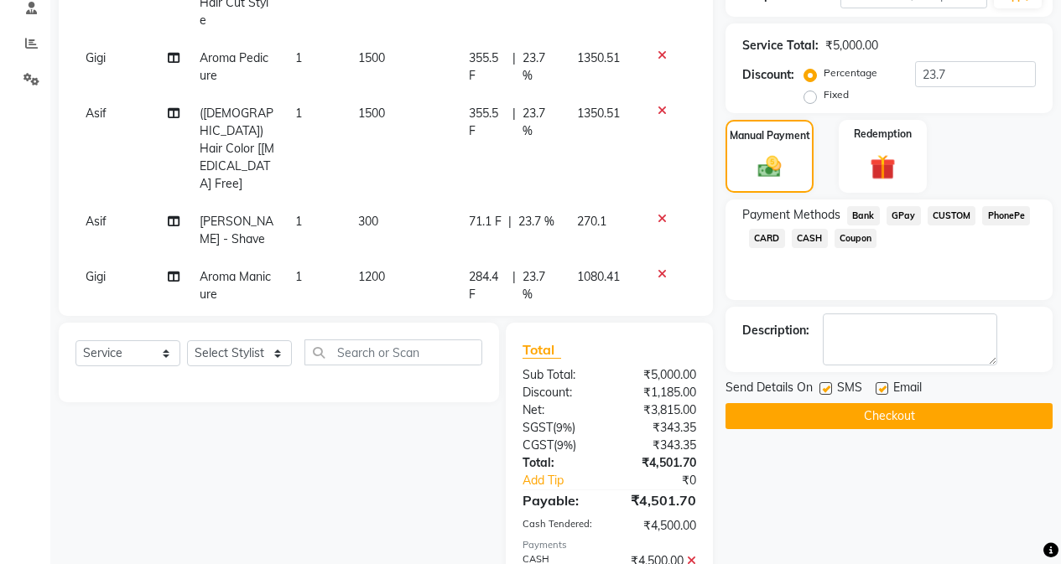
click at [829, 382] on div at bounding box center [824, 391] width 11 height 18
click at [825, 382] on label at bounding box center [825, 388] width 13 height 13
click at [825, 384] on input "checkbox" at bounding box center [824, 389] width 11 height 11
checkbox input "false"
click at [878, 382] on label at bounding box center [882, 388] width 13 height 13
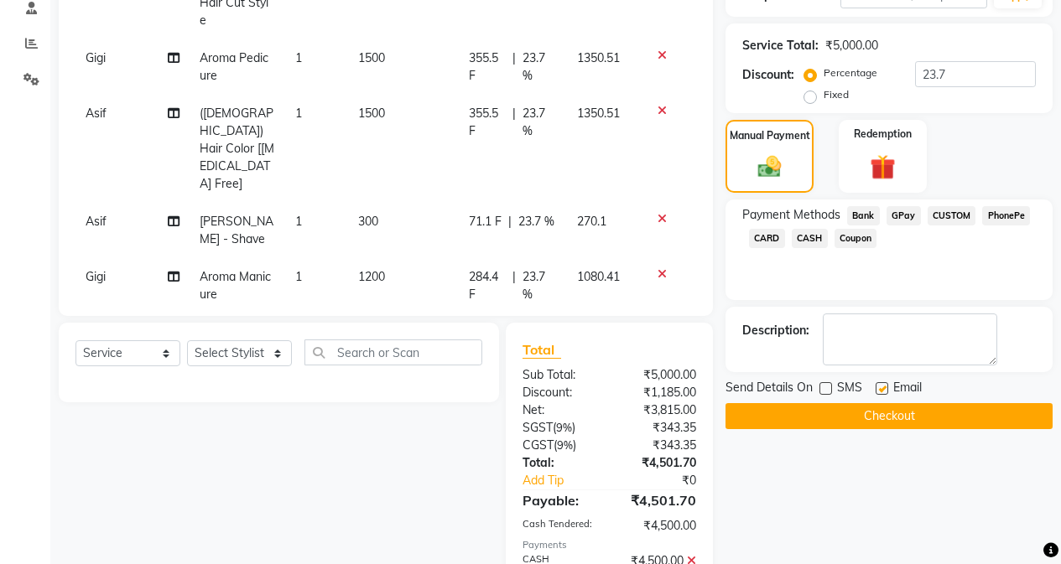
click at [878, 384] on input "checkbox" at bounding box center [881, 389] width 11 height 11
checkbox input "false"
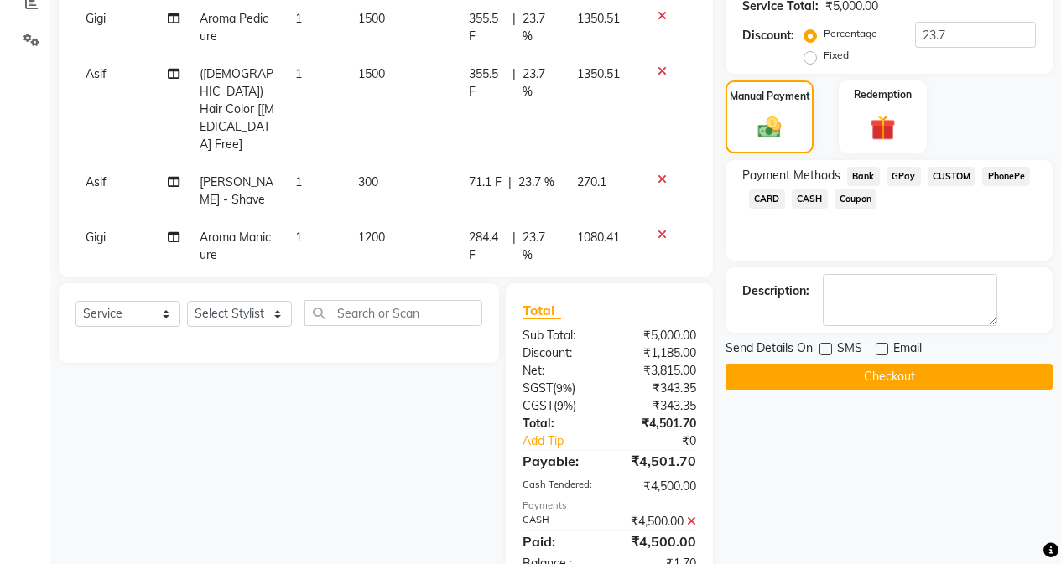
scroll to position [387, 0]
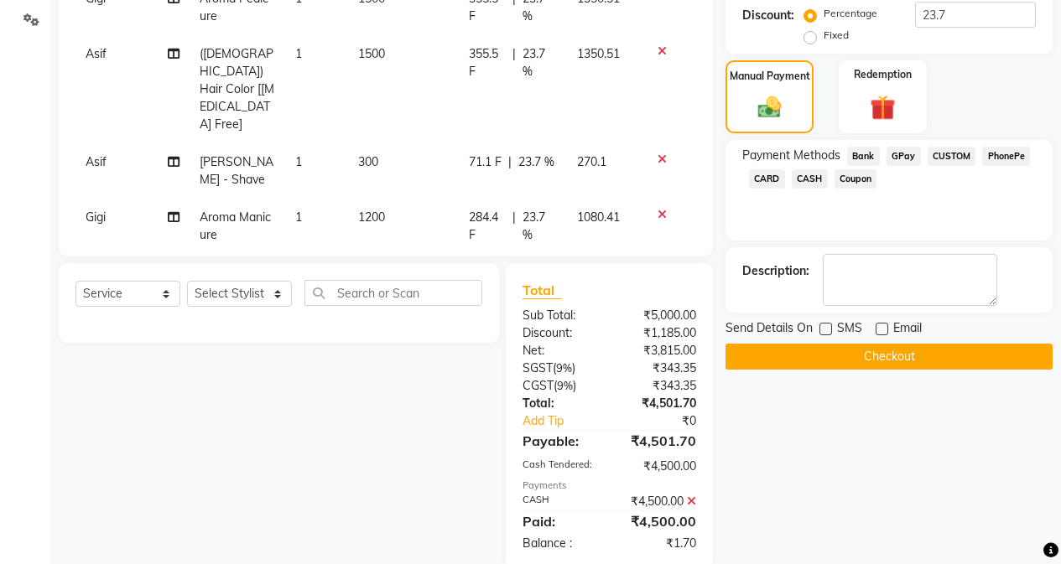
click at [850, 344] on button "Checkout" at bounding box center [888, 357] width 327 height 26
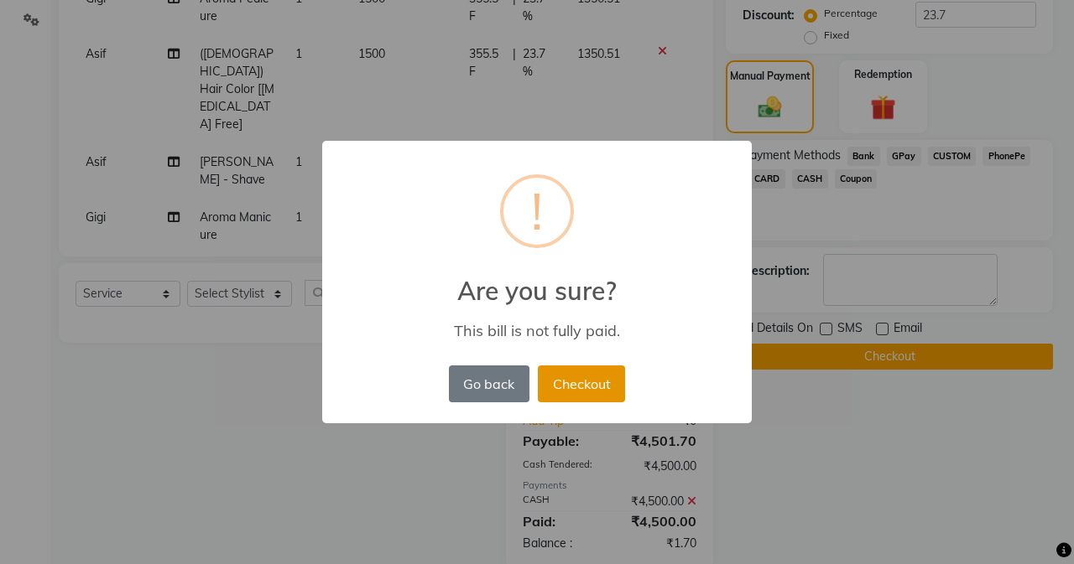
click at [594, 372] on button "Checkout" at bounding box center [581, 384] width 87 height 37
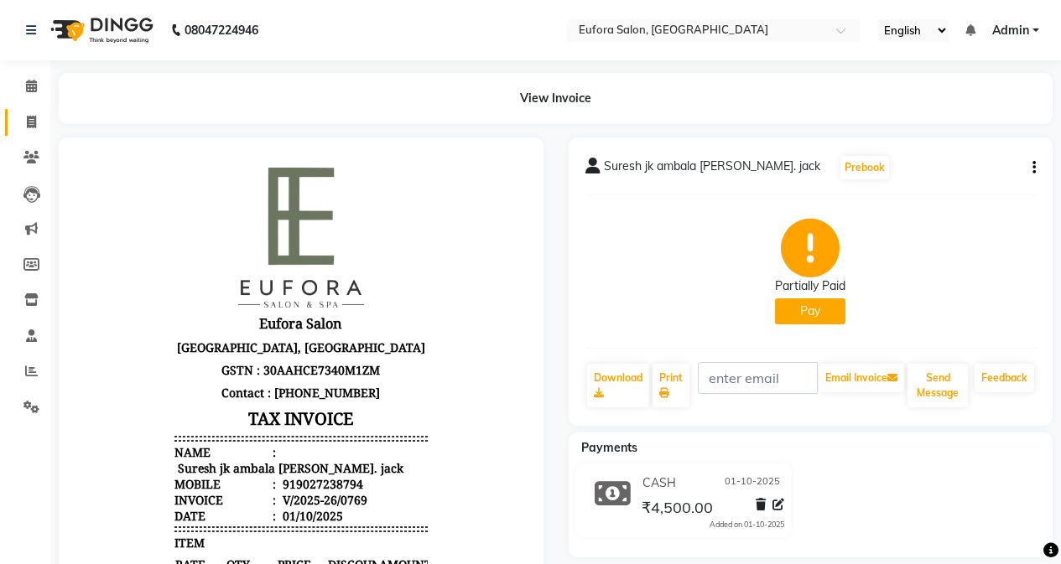
click at [40, 125] on span at bounding box center [31, 122] width 29 height 19
select select "service"
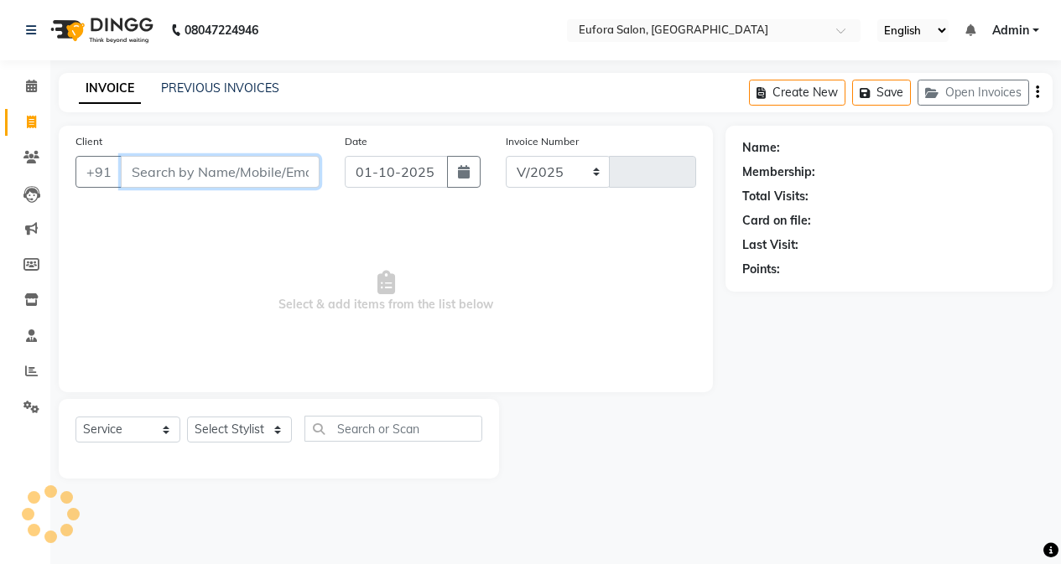
select select "6684"
type input "0770"
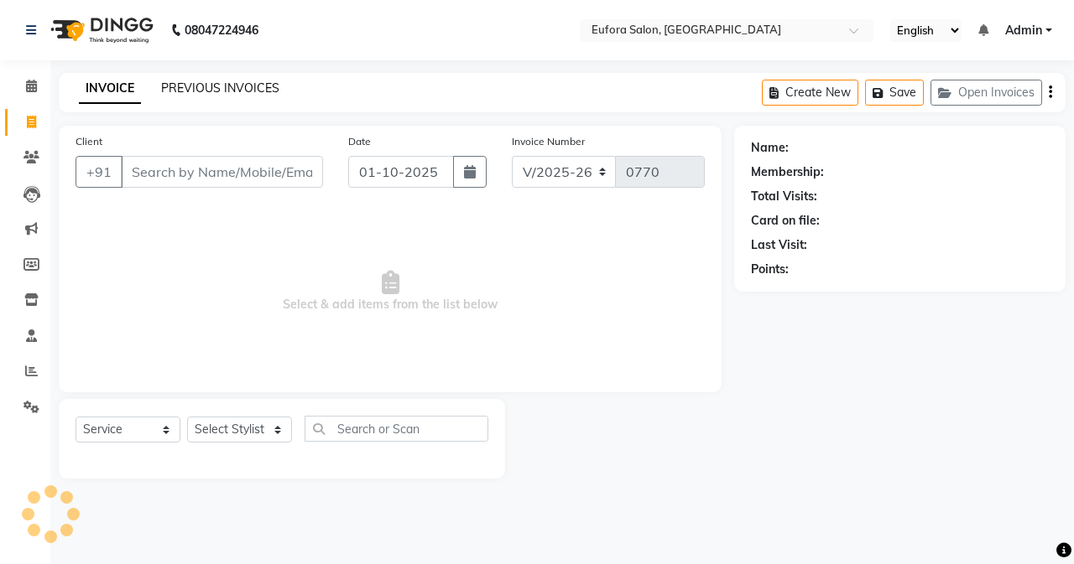
click at [238, 89] on link "PREVIOUS INVOICES" at bounding box center [220, 88] width 118 height 15
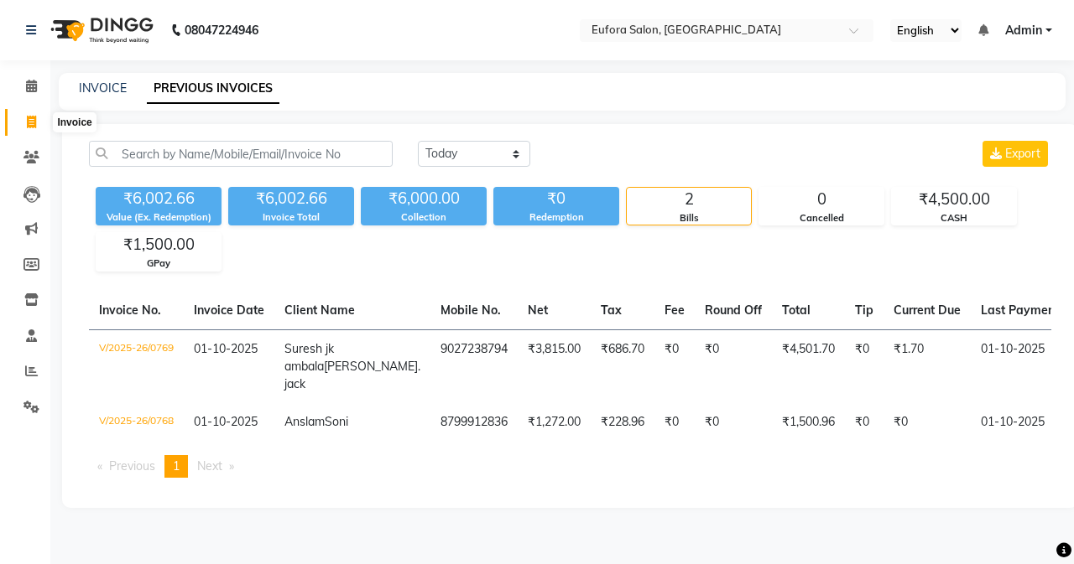
click at [29, 113] on span at bounding box center [31, 122] width 29 height 19
select select "service"
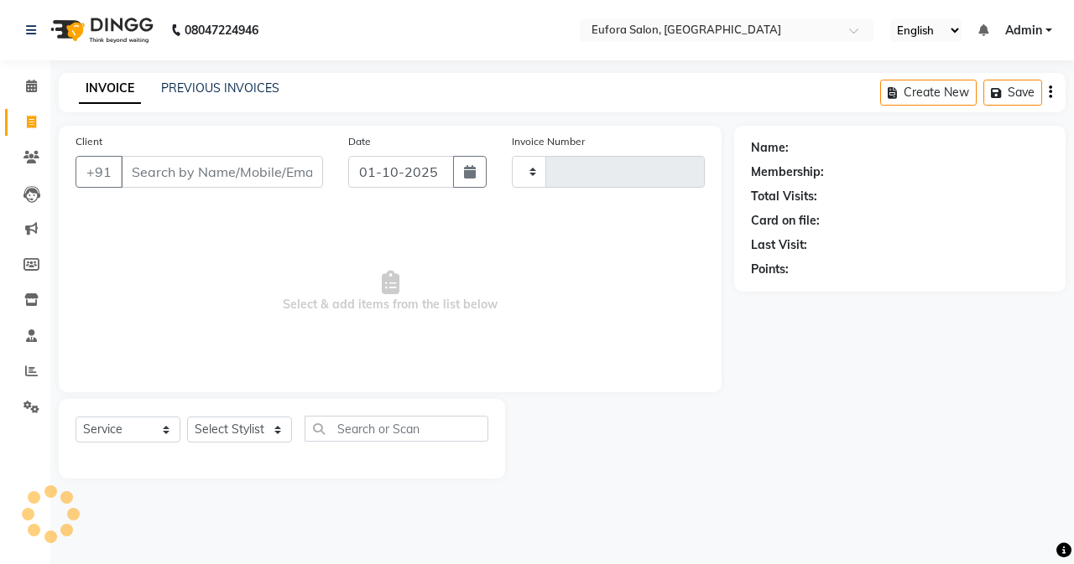
type input "0770"
select select "6684"
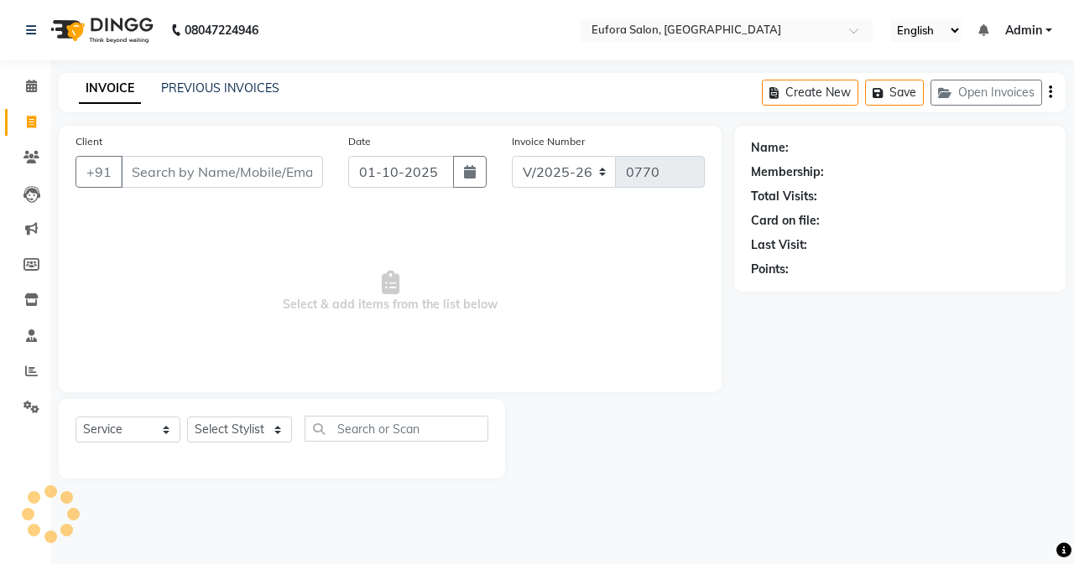
click at [968, 77] on div "Create New Save Open Invoices" at bounding box center [914, 92] width 304 height 39
click at [966, 89] on button "Open Invoices" at bounding box center [986, 93] width 112 height 26
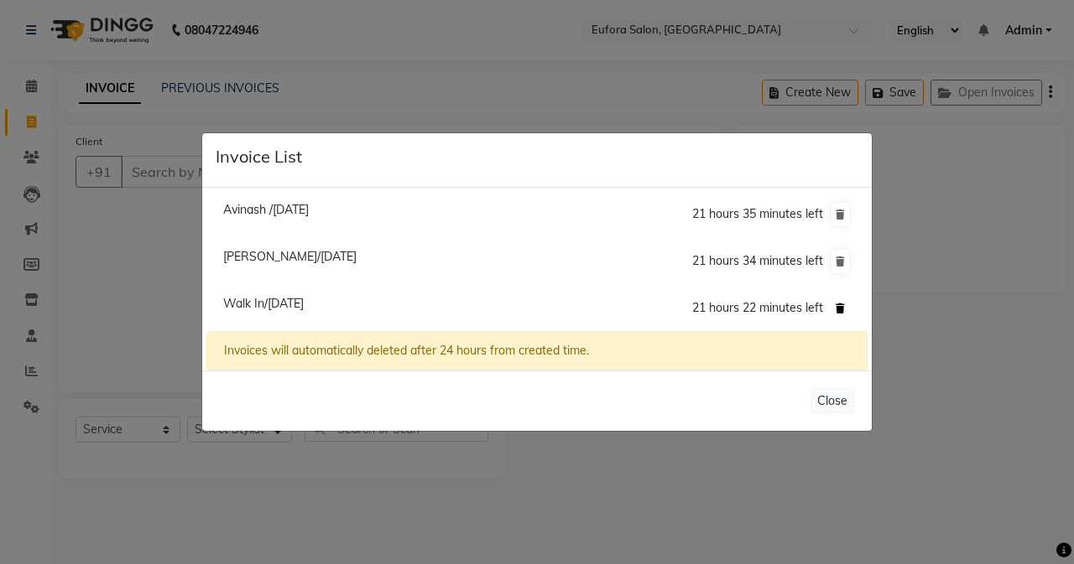
click at [840, 308] on icon at bounding box center [839, 309] width 9 height 10
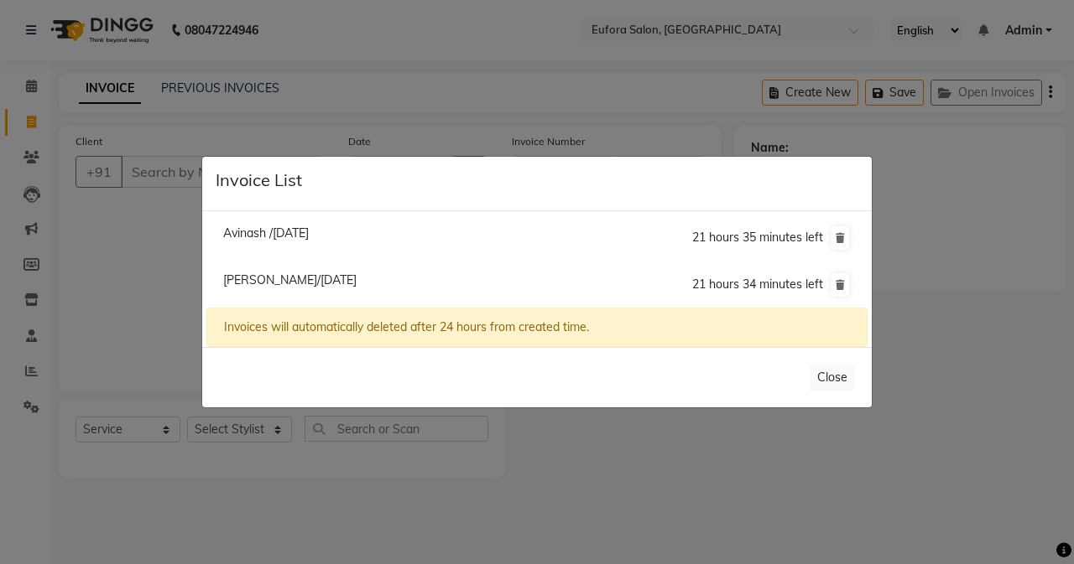
click at [278, 237] on span "Avinash /[DATE]" at bounding box center [266, 233] width 86 height 15
type input "7989632699"
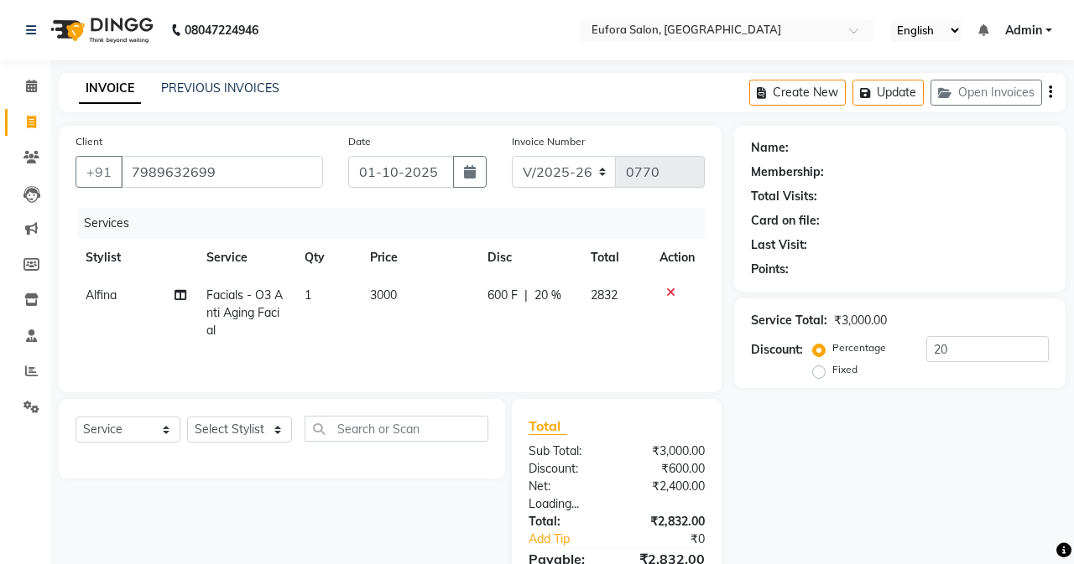
click at [278, 221] on li "Avinash /[DATE] 21 hours 35 minutes left" at bounding box center [536, 197] width 661 height 48
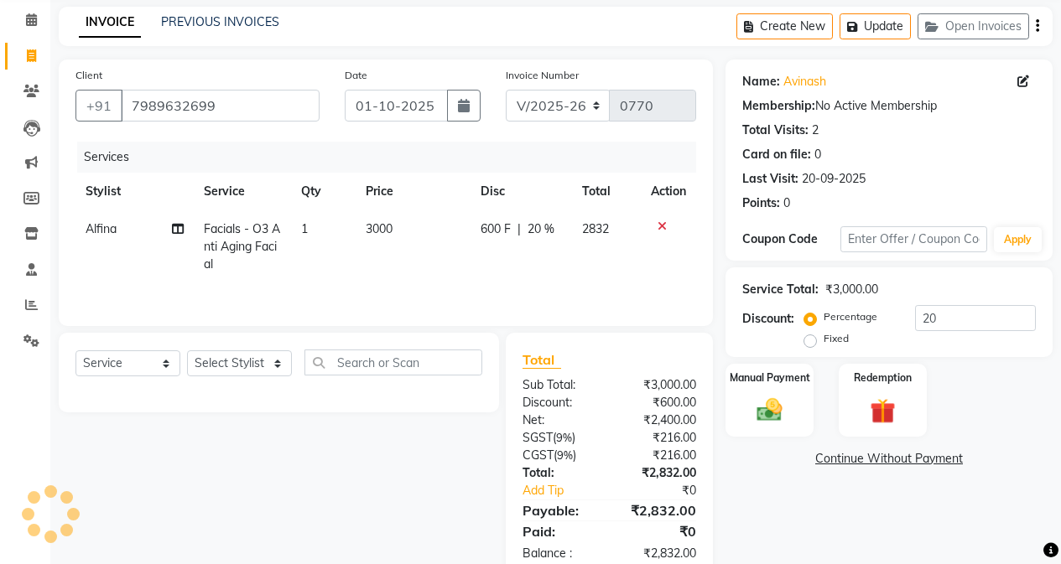
scroll to position [107, 0]
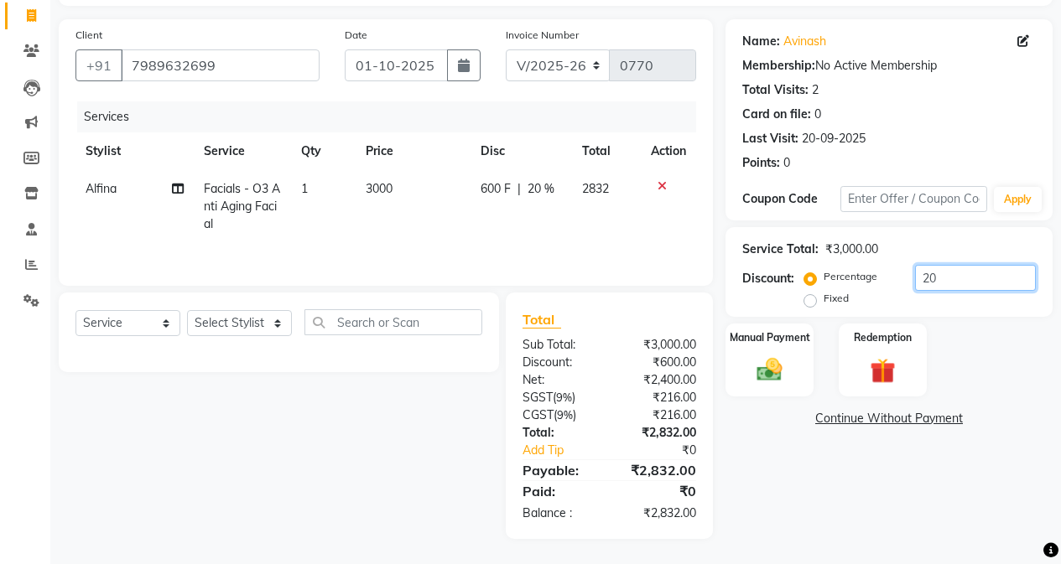
click at [981, 274] on input "20" at bounding box center [975, 278] width 121 height 26
drag, startPoint x: 919, startPoint y: 276, endPoint x: 905, endPoint y: 276, distance: 14.3
click at [905, 276] on div "Percentage Fixed 20" at bounding box center [922, 287] width 228 height 45
drag, startPoint x: 936, startPoint y: 283, endPoint x: 895, endPoint y: 281, distance: 41.1
click at [895, 281] on div "Percentage Fixed 20" at bounding box center [922, 287] width 228 height 45
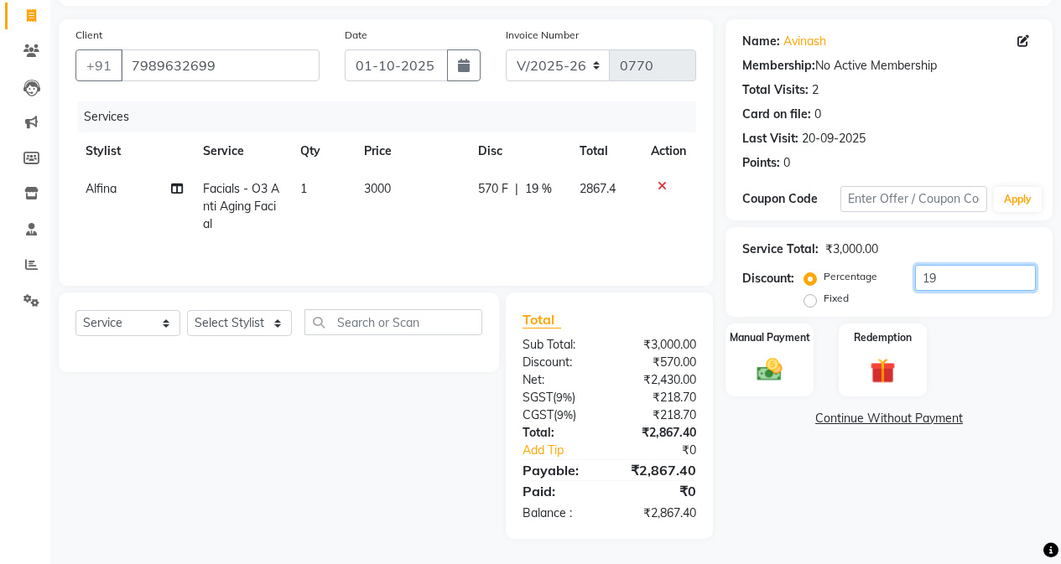
type input "1"
type input "15.2"
click at [778, 382] on img at bounding box center [769, 370] width 43 height 30
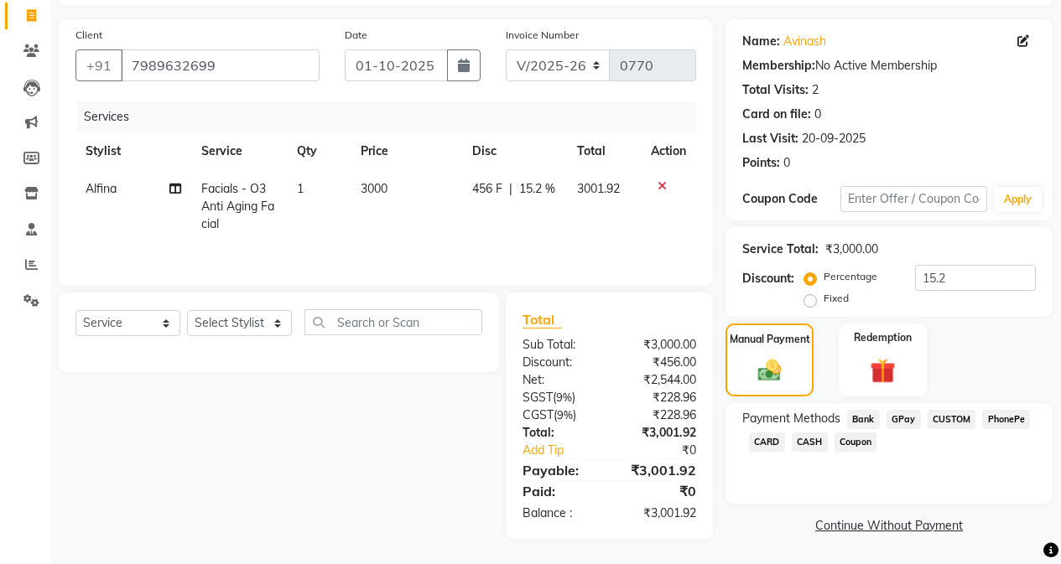
click at [809, 439] on span "CASH" at bounding box center [810, 442] width 36 height 19
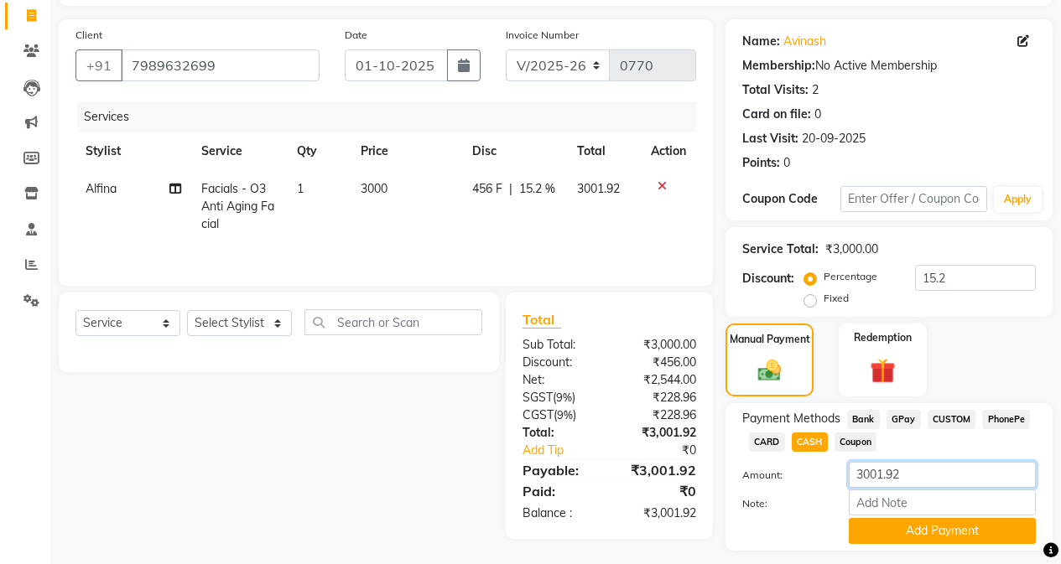
drag, startPoint x: 824, startPoint y: 441, endPoint x: 797, endPoint y: 492, distance: 57.8
click at [797, 492] on div "Amount: 3001.92 Note: Add Payment" at bounding box center [889, 503] width 294 height 82
type input "3000"
click at [893, 537] on button "Add Payment" at bounding box center [942, 531] width 187 height 26
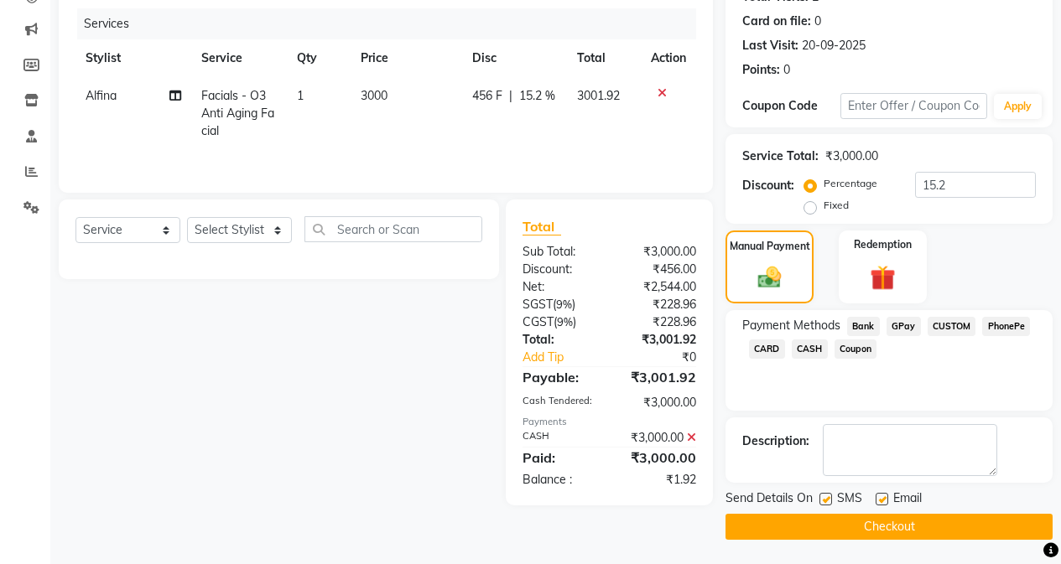
scroll to position [200, 0]
click at [826, 498] on label at bounding box center [825, 498] width 13 height 13
click at [826, 498] on input "checkbox" at bounding box center [824, 499] width 11 height 11
checkbox input "false"
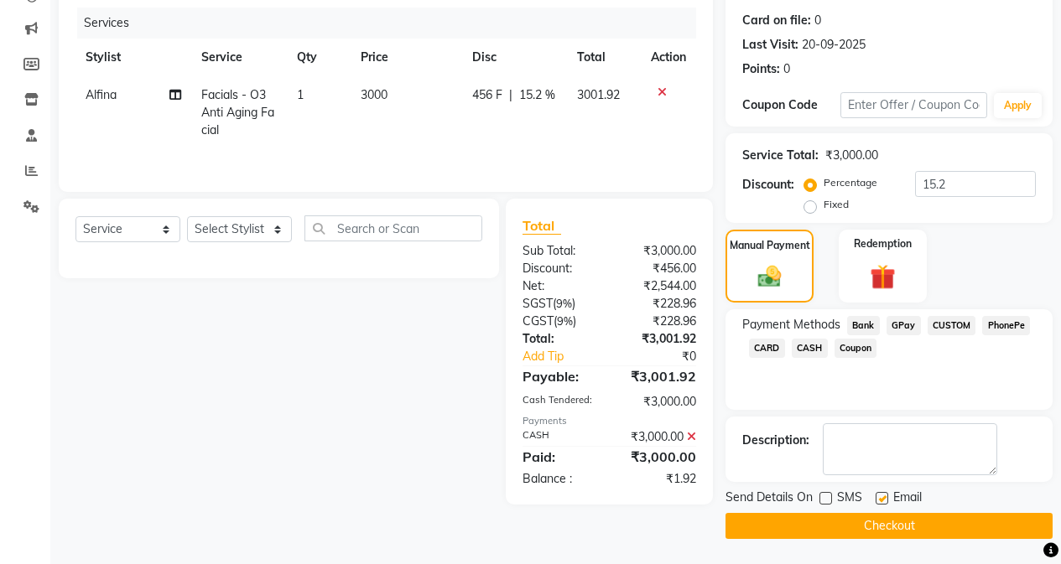
click at [882, 502] on label at bounding box center [882, 498] width 13 height 13
click at [882, 502] on input "checkbox" at bounding box center [881, 499] width 11 height 11
checkbox input "false"
click at [876, 528] on button "Checkout" at bounding box center [888, 526] width 327 height 26
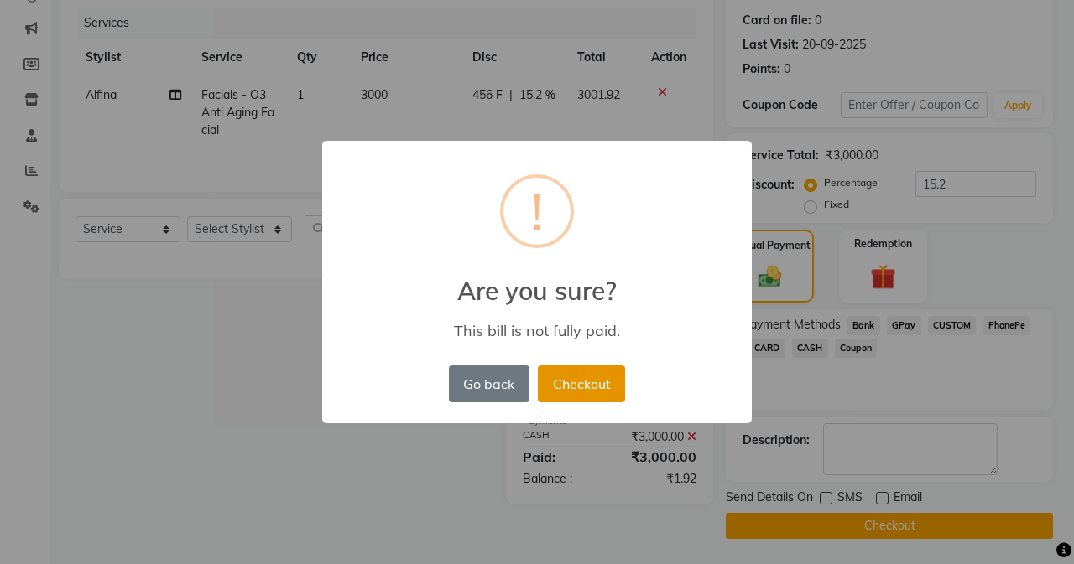
click at [559, 378] on button "Checkout" at bounding box center [581, 384] width 87 height 37
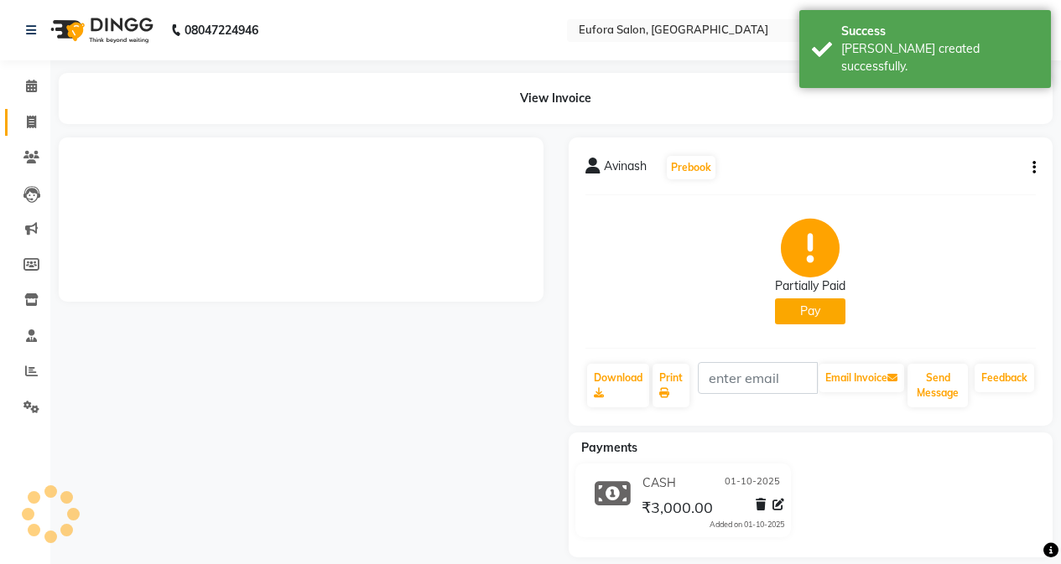
click at [36, 123] on icon at bounding box center [31, 122] width 9 height 13
select select "service"
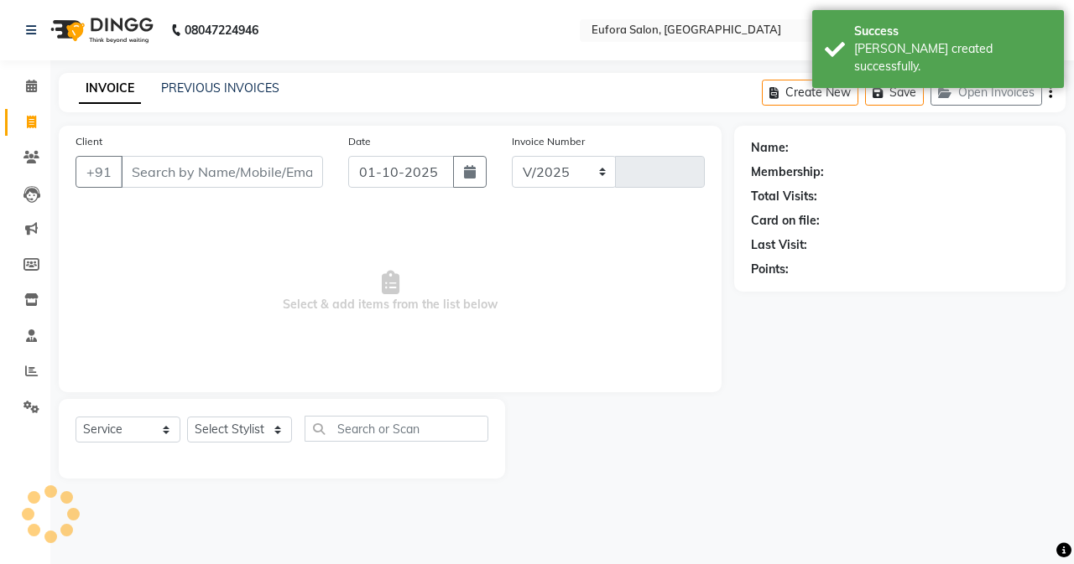
select select "6684"
type input "0771"
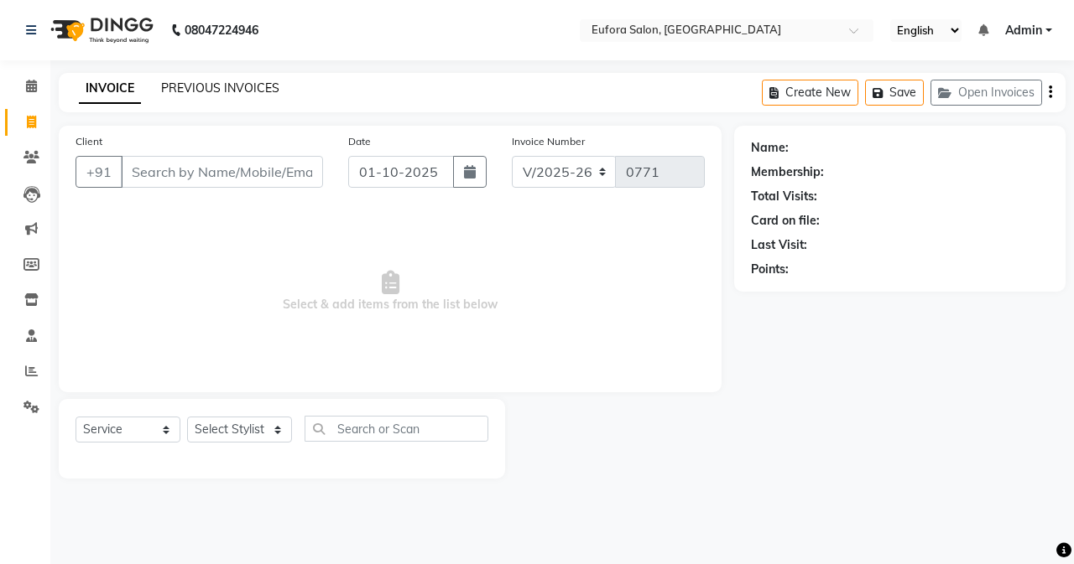
click at [224, 82] on link "PREVIOUS INVOICES" at bounding box center [220, 88] width 118 height 15
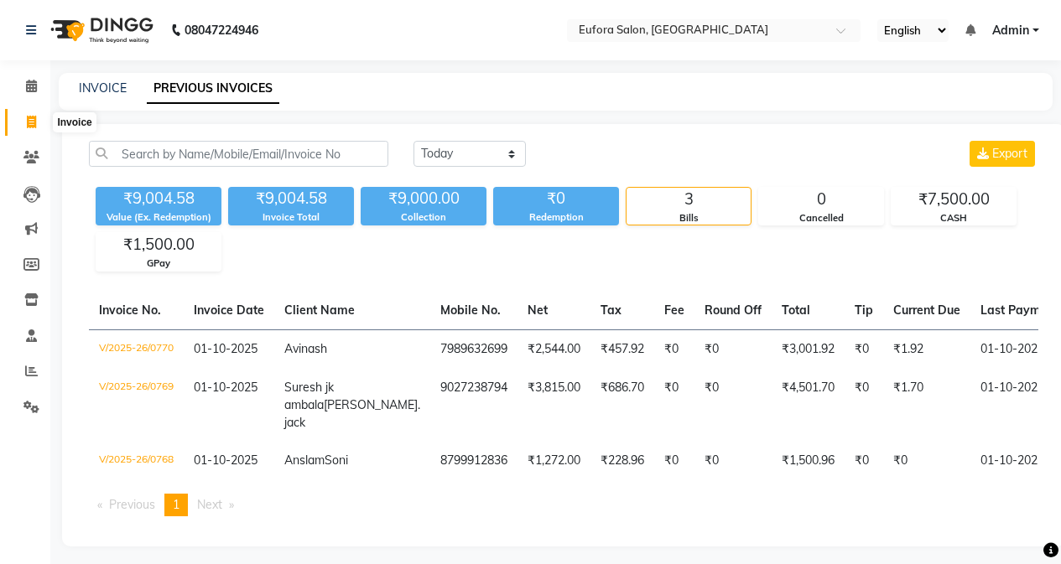
click at [23, 113] on span at bounding box center [31, 122] width 29 height 19
select select "service"
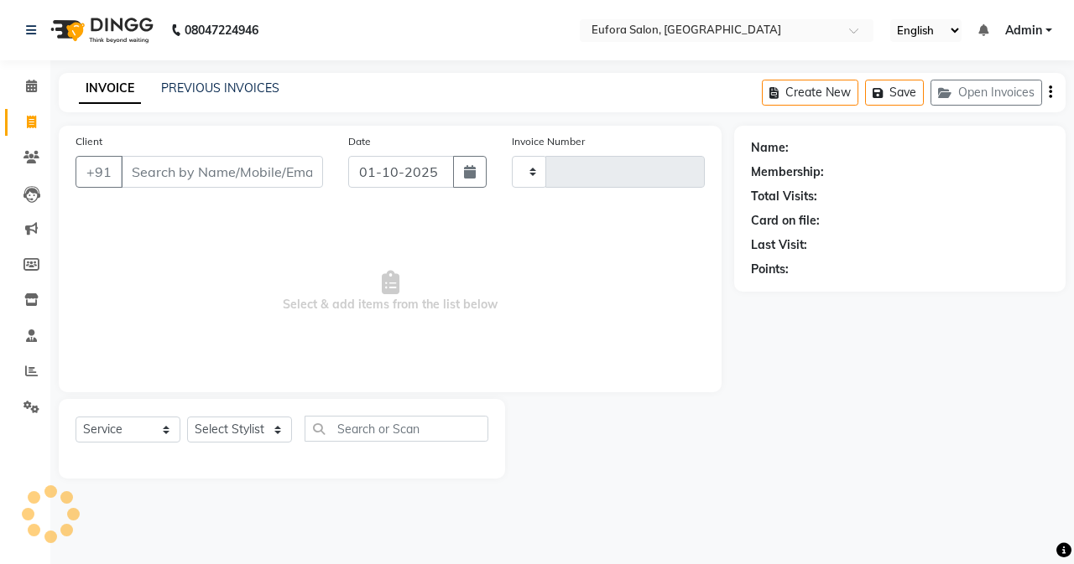
type input "0771"
select select "6684"
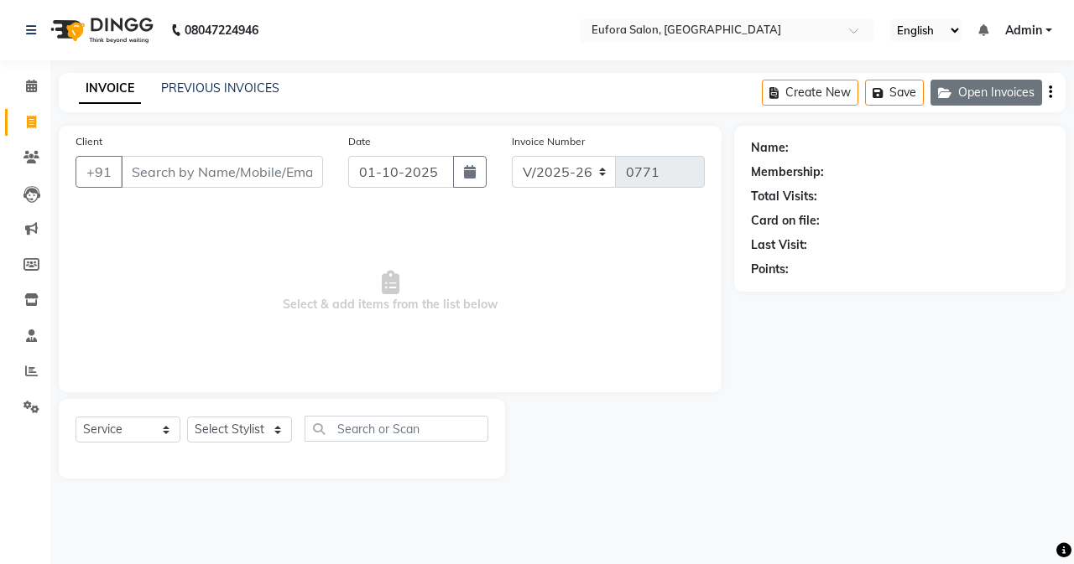
click at [954, 97] on icon "button" at bounding box center [948, 93] width 20 height 12
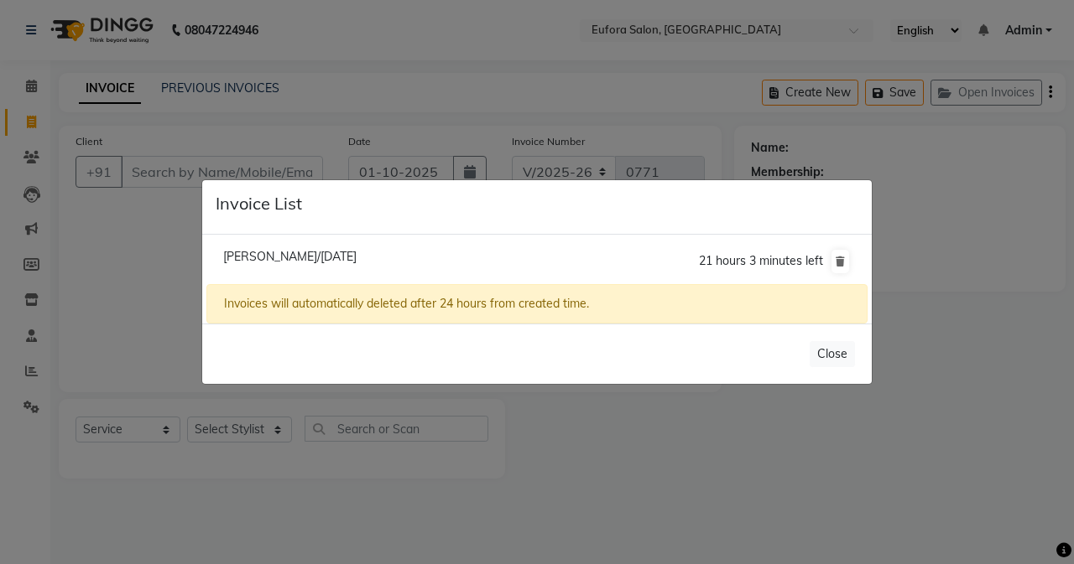
click at [309, 253] on span "[PERSON_NAME]/[DATE]" at bounding box center [289, 256] width 133 height 15
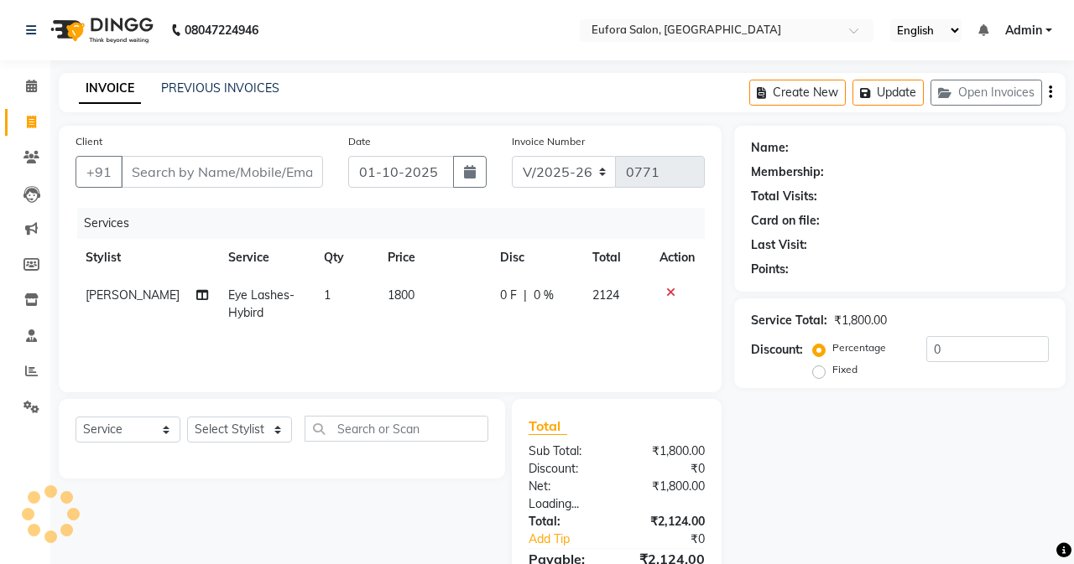
type input "9863452190"
click at [309, 222] on span "[PERSON_NAME]/[DATE]" at bounding box center [289, 214] width 133 height 15
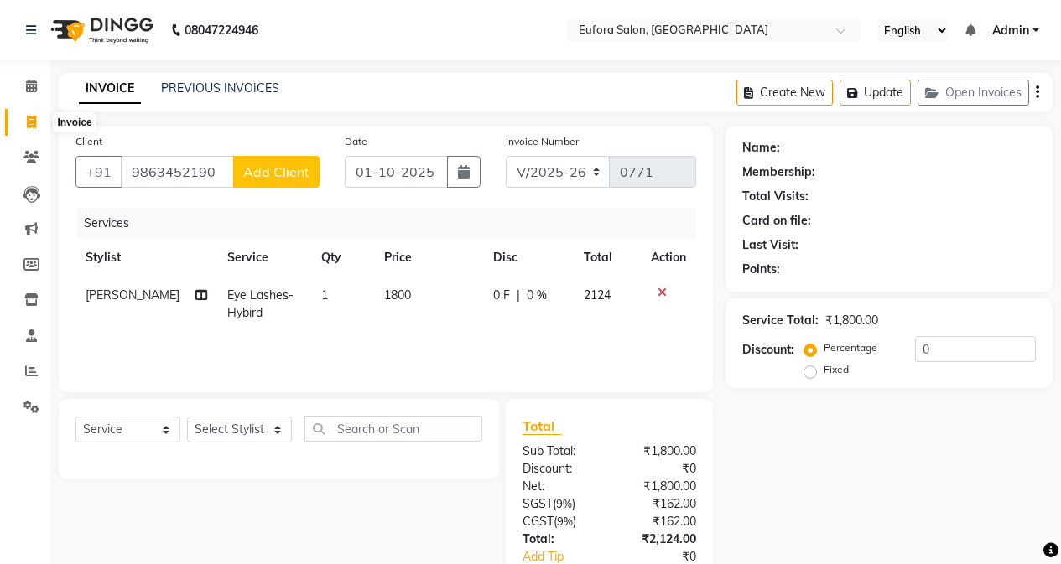
click at [38, 113] on span at bounding box center [31, 122] width 29 height 19
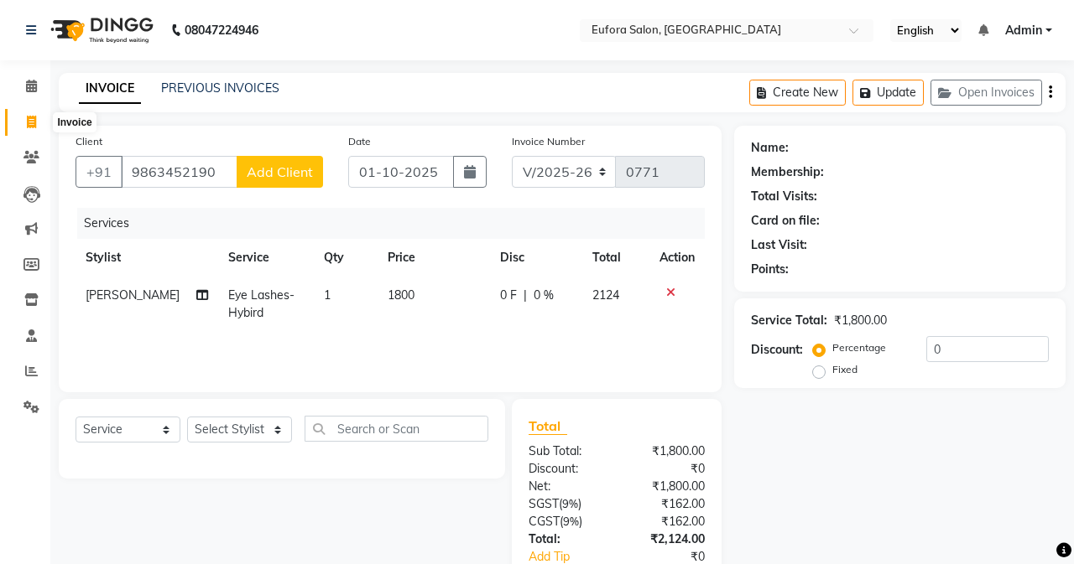
select select "service"
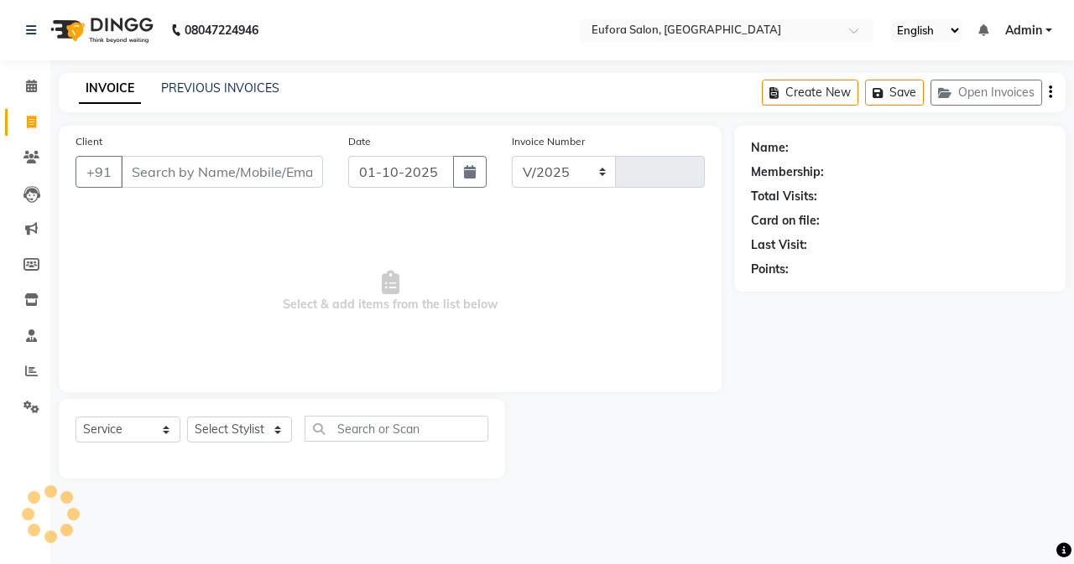
select select "6684"
type input "0771"
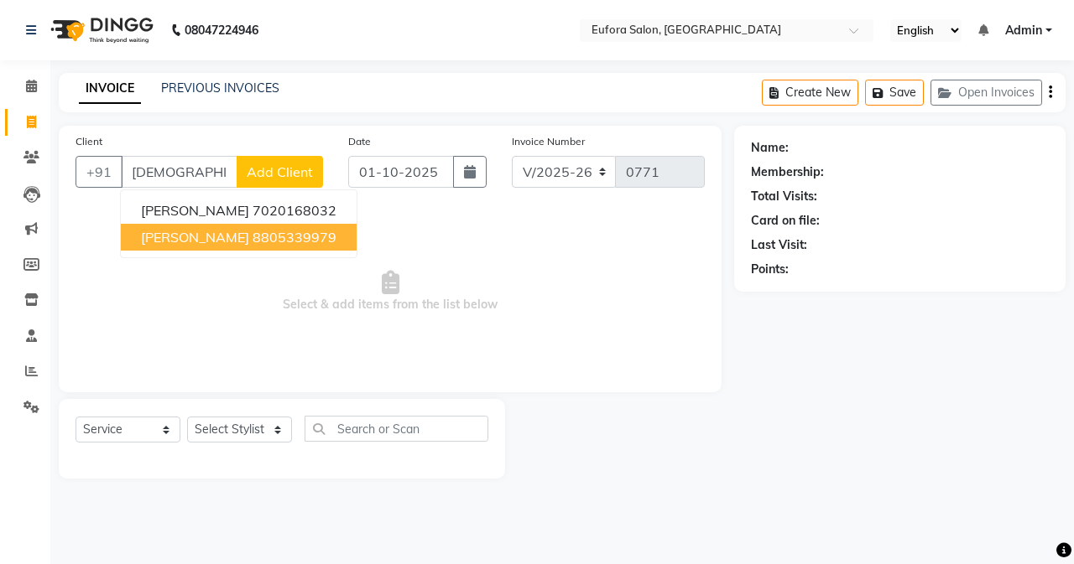
type input "[DEMOGRAPHIC_DATA]"
click at [434, 284] on span "Select & add items from the list below" at bounding box center [389, 292] width 629 height 168
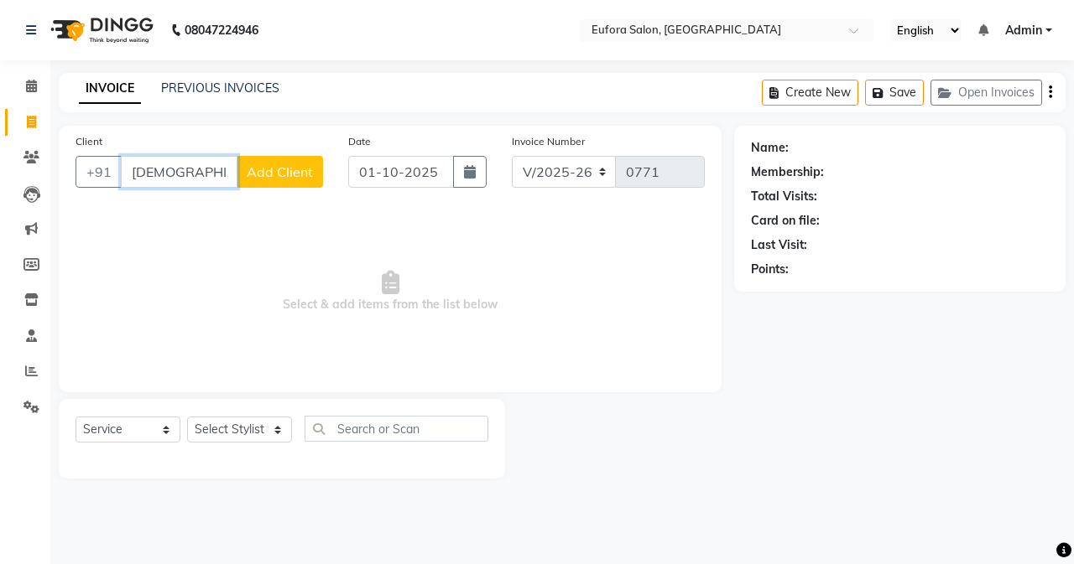
drag, startPoint x: 211, startPoint y: 174, endPoint x: 0, endPoint y: 171, distance: 210.5
click at [0, 171] on app-home "08047224946 Select Location × Eufora Salon, [GEOGRAPHIC_DATA] English ENGLISH E…" at bounding box center [537, 252] width 1074 height 504
click at [1017, 32] on span "Admin" at bounding box center [1023, 31] width 37 height 18
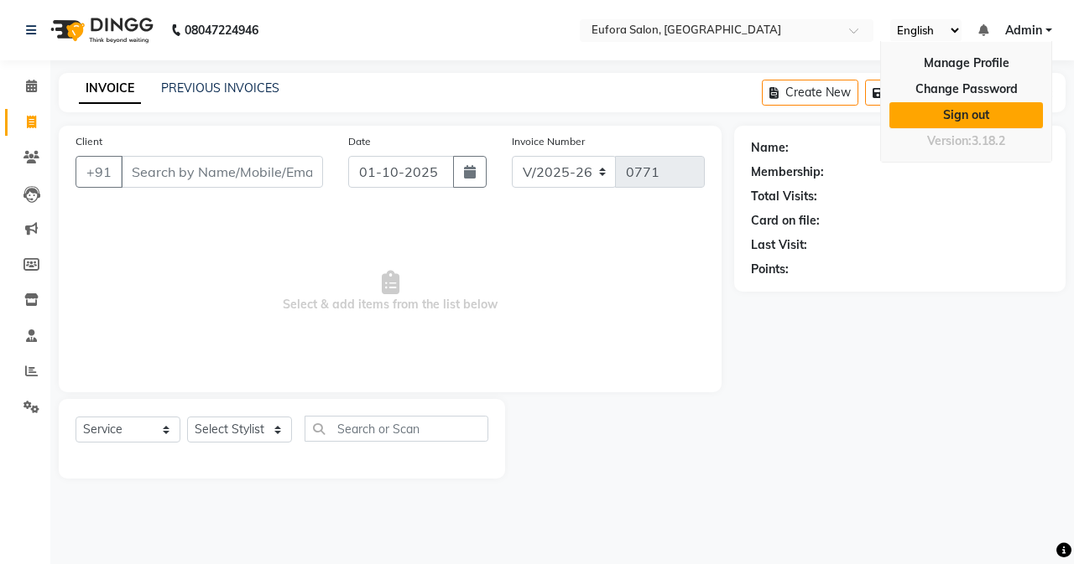
click at [971, 107] on link "Sign out" at bounding box center [965, 115] width 153 height 26
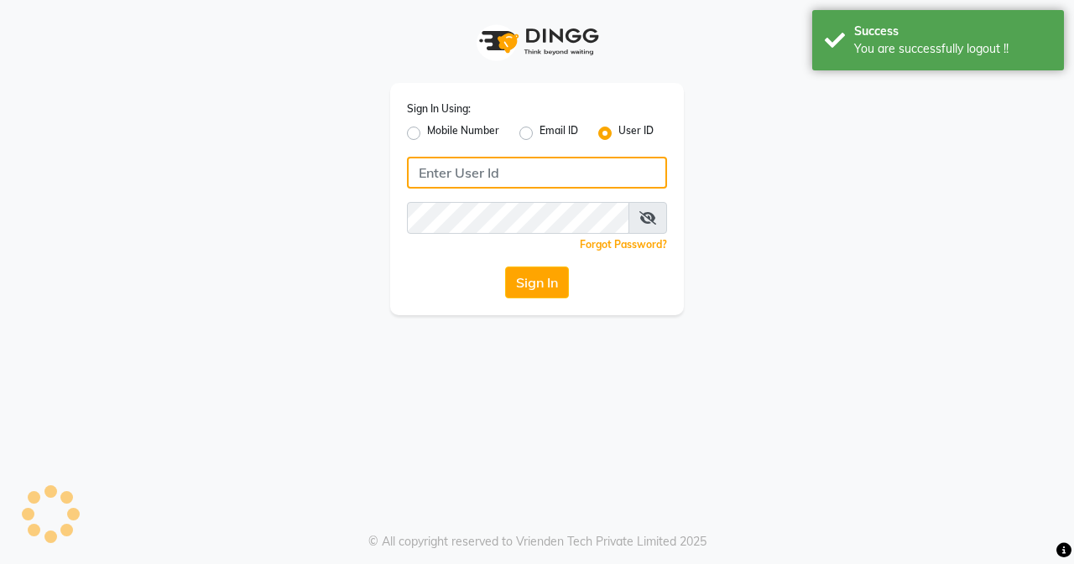
type input "9810318377"
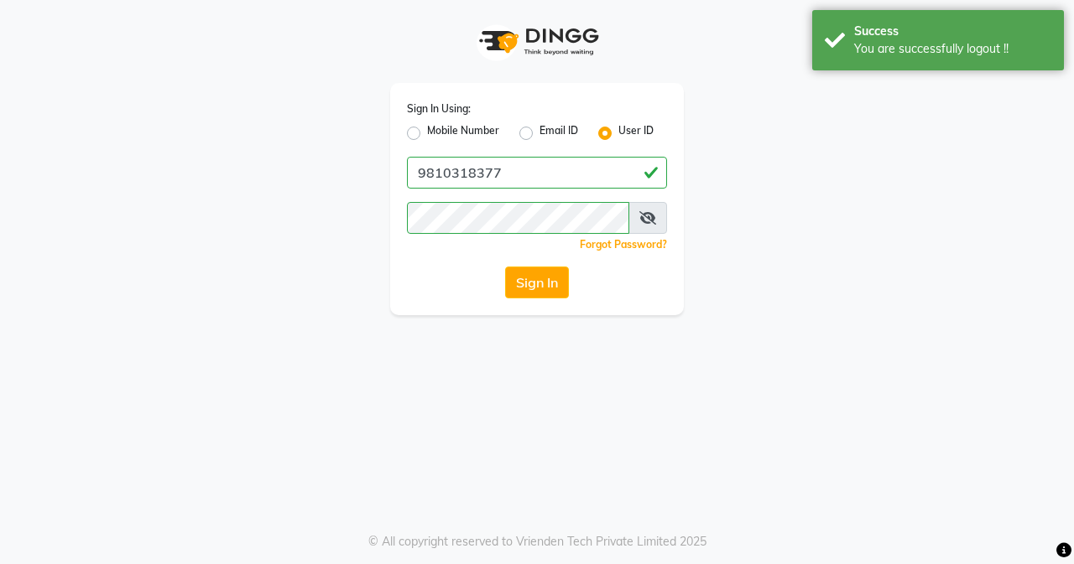
click at [427, 136] on label "Mobile Number" at bounding box center [463, 133] width 72 height 20
click at [427, 134] on input "Mobile Number" at bounding box center [432, 128] width 11 height 11
radio input "true"
radio input "false"
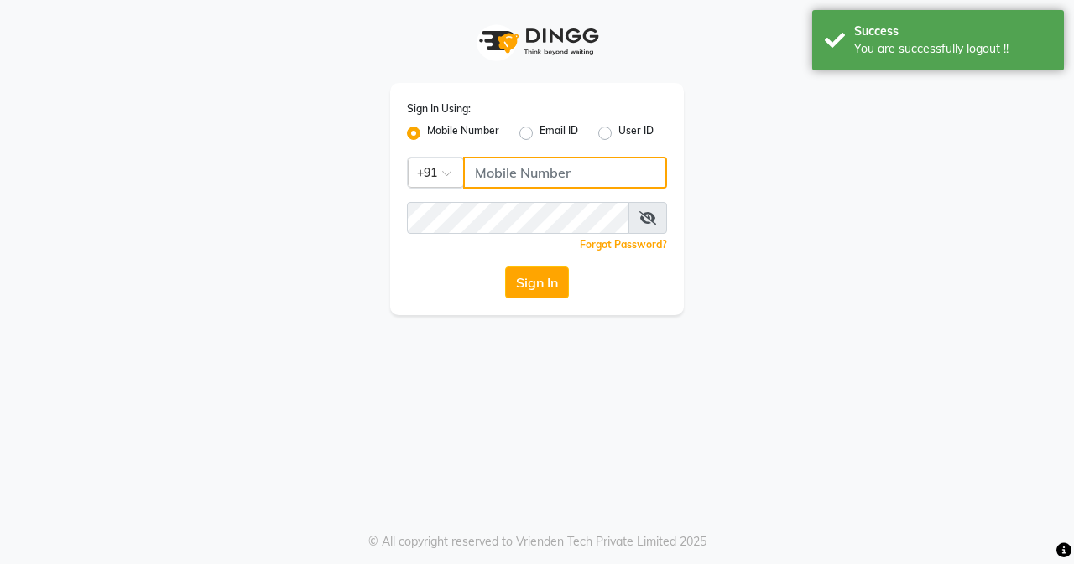
drag, startPoint x: 471, startPoint y: 162, endPoint x: 485, endPoint y: 167, distance: 15.1
click at [473, 163] on input "Username" at bounding box center [565, 173] width 204 height 32
type input "9810318377"
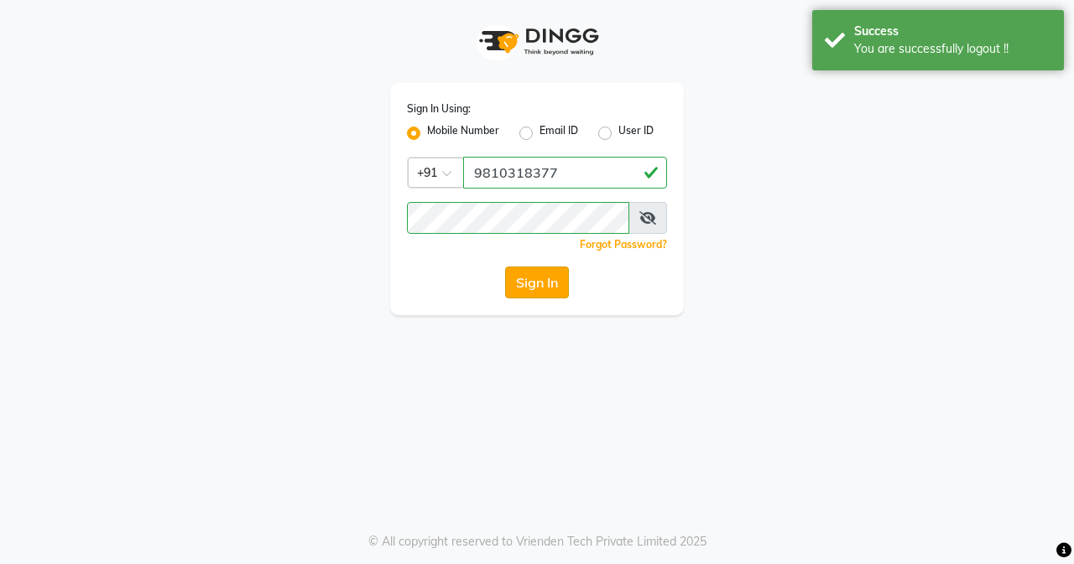
click at [561, 287] on button "Sign In" at bounding box center [537, 283] width 64 height 32
